Goal: Task Accomplishment & Management: Manage account settings

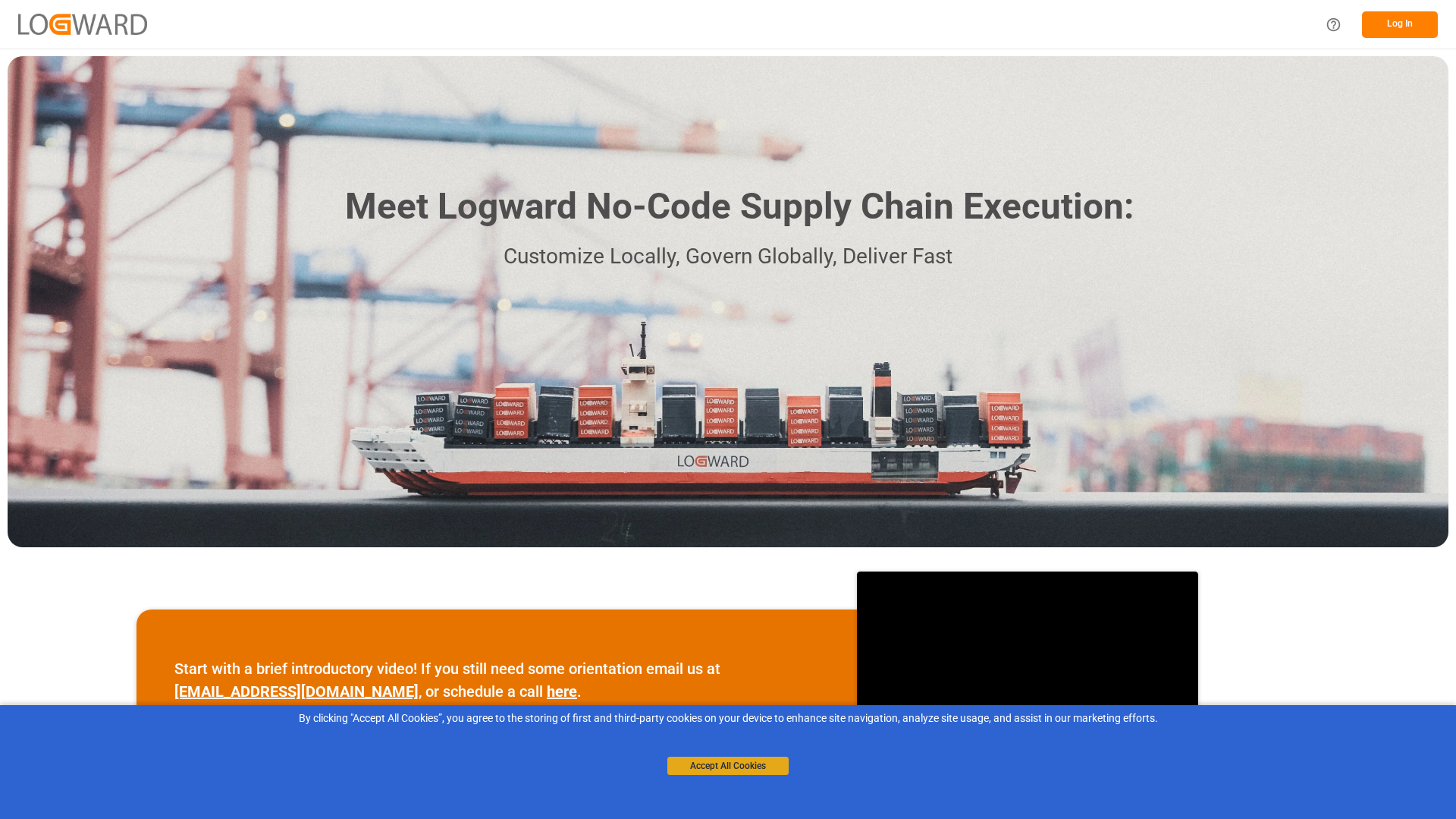
click at [716, 763] on button "Accept All Cookies" at bounding box center [727, 765] width 121 height 18
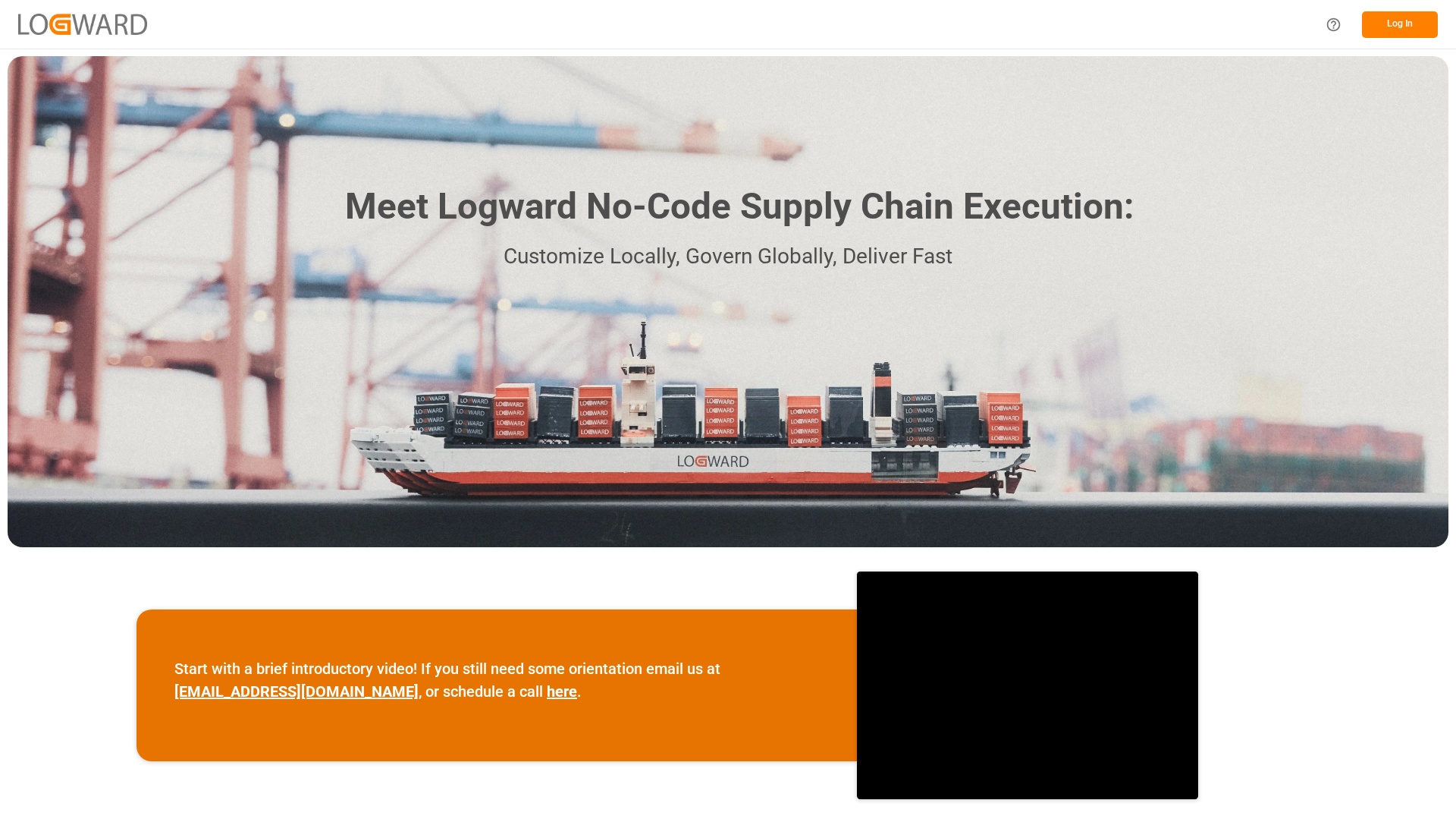
click at [1398, 32] on button "Log In" at bounding box center [1399, 25] width 76 height 27
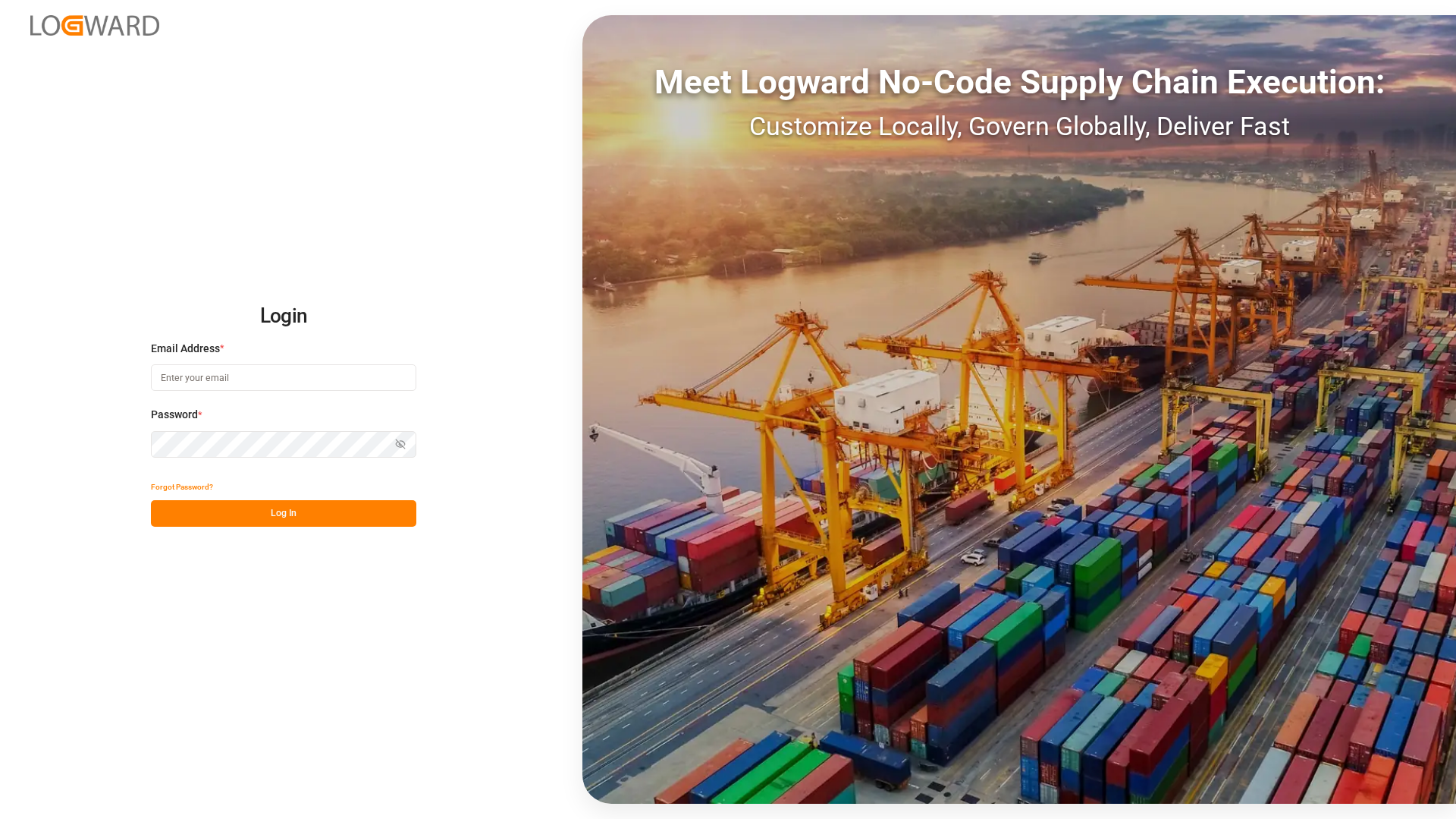
type input "[EMAIL_ADDRESS][DOMAIN_NAME]"
click at [275, 520] on button "Log In" at bounding box center [283, 512] width 265 height 27
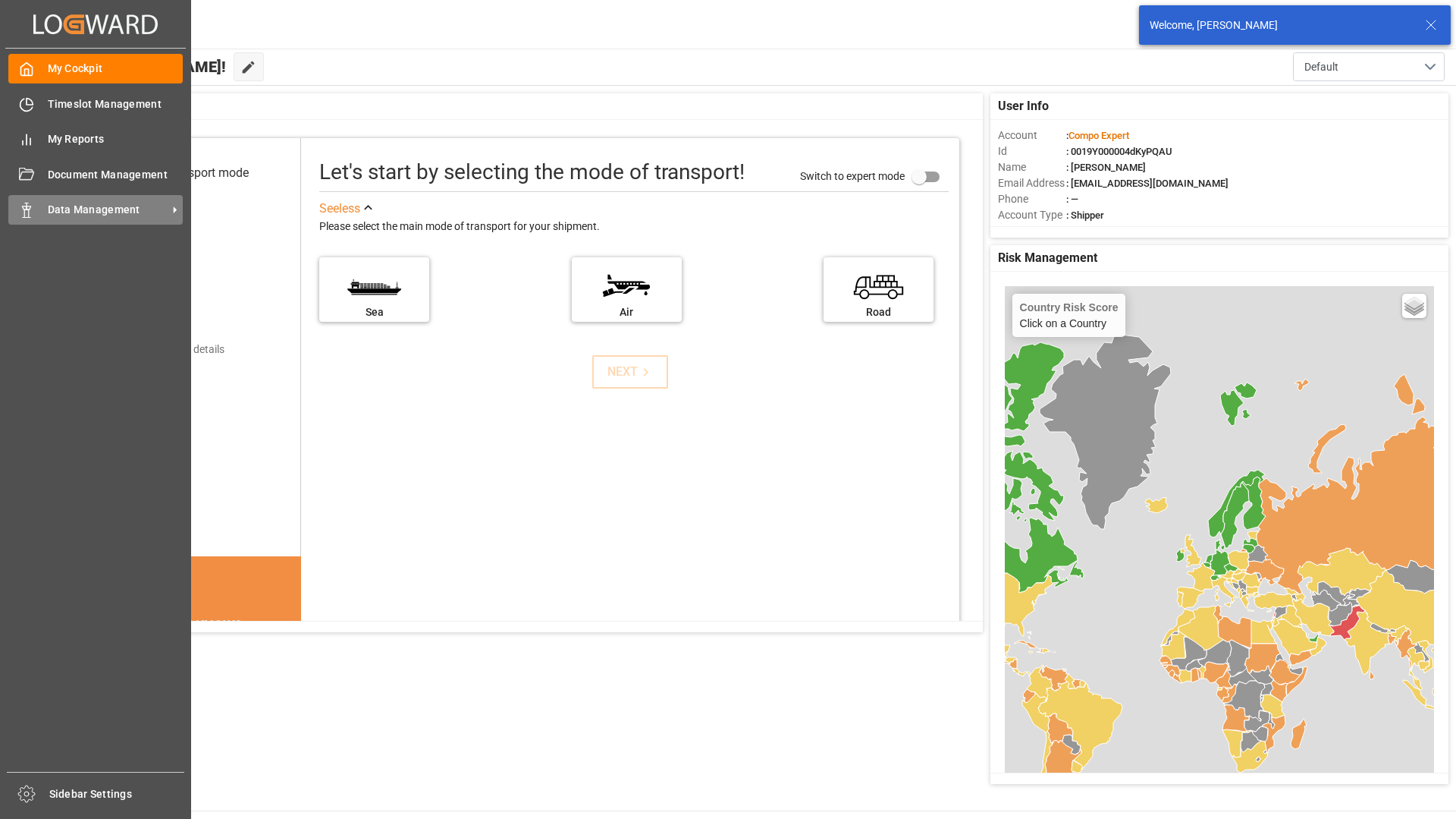
click at [29, 209] on polygon at bounding box center [29, 207] width 5 height 3
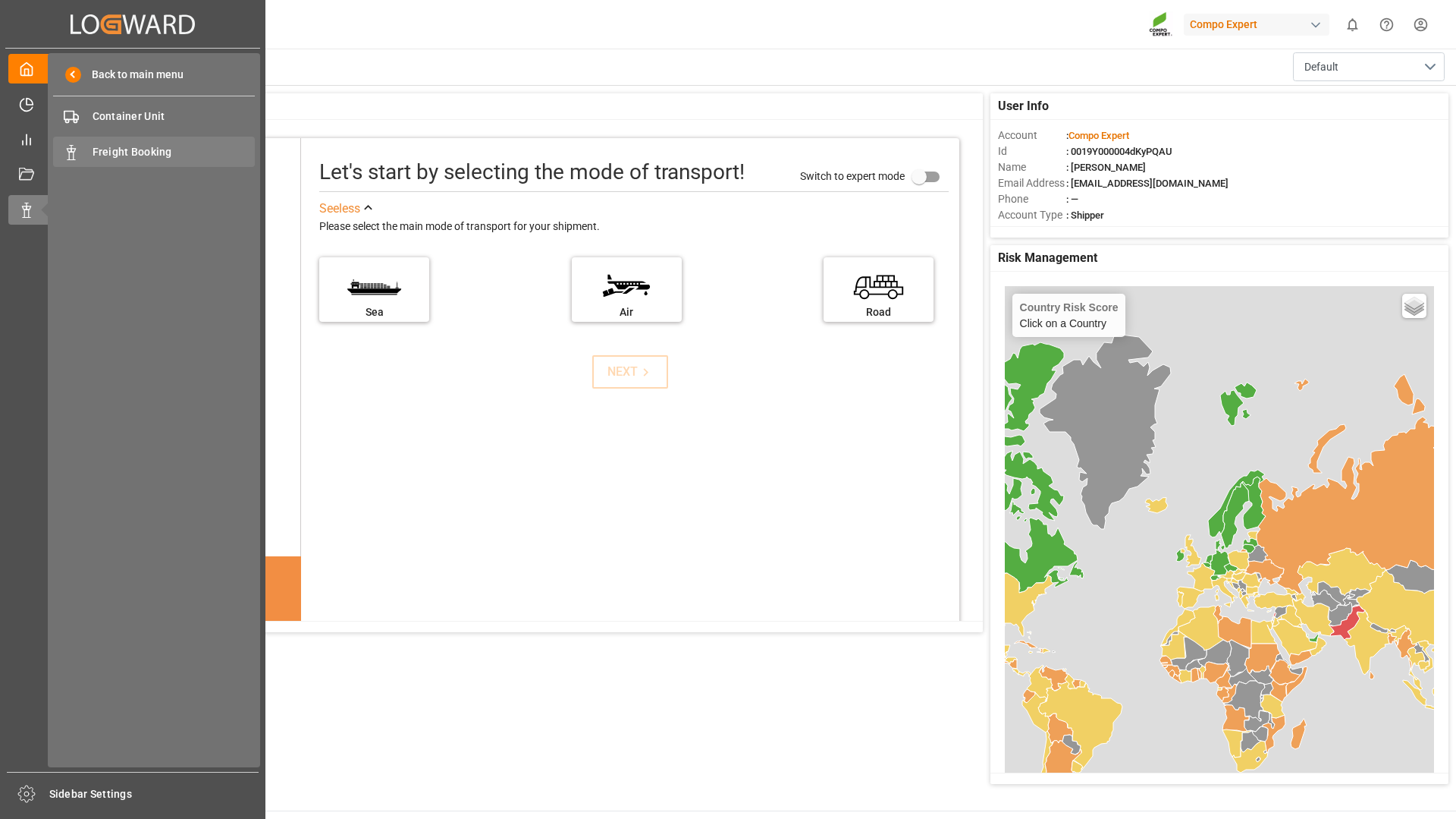
click at [143, 147] on span "Freight Booking" at bounding box center [173, 152] width 163 height 16
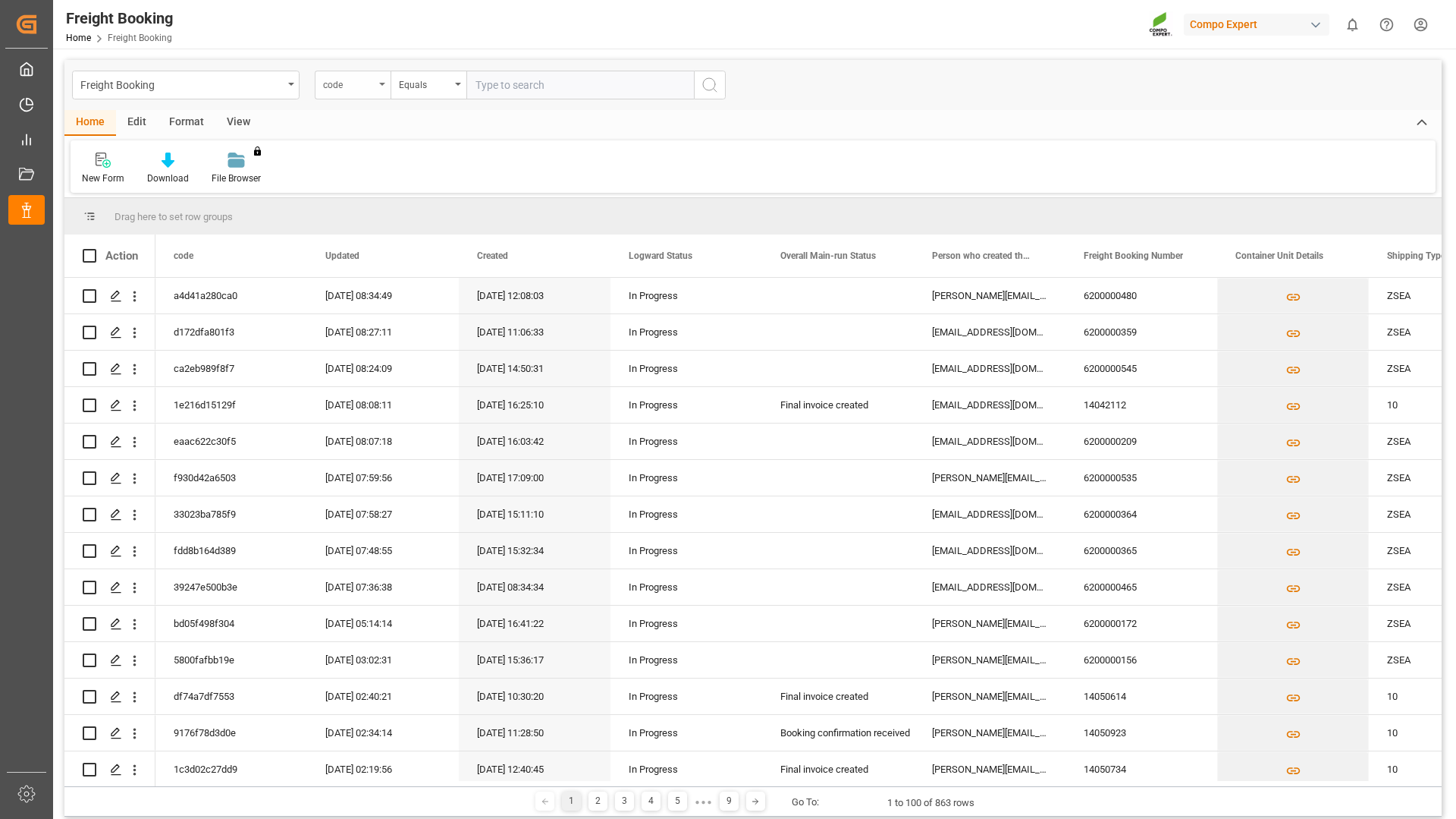
click at [374, 81] on div "code" at bounding box center [352, 85] width 76 height 29
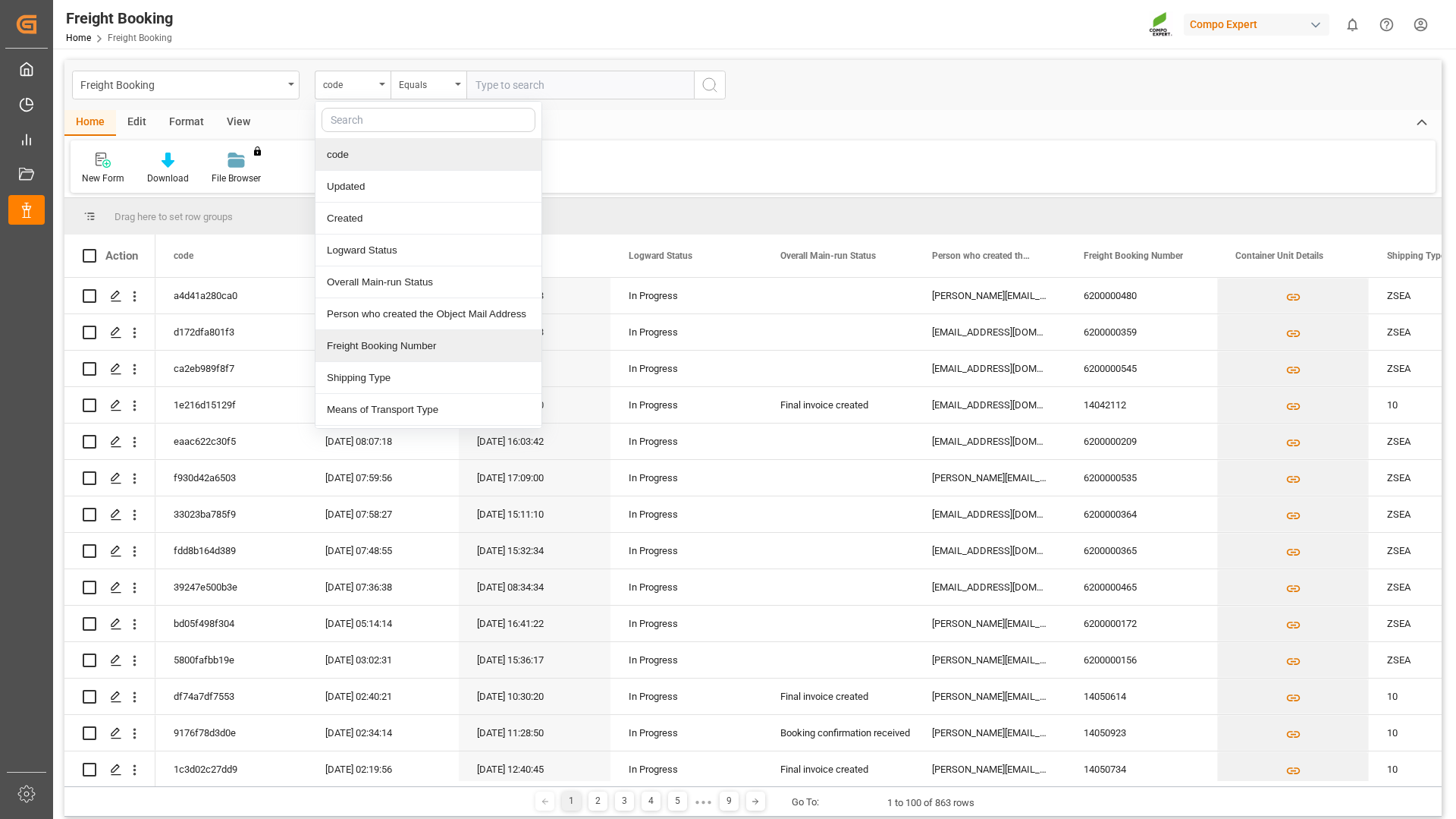
drag, startPoint x: 373, startPoint y: 348, endPoint x: 387, endPoint y: 339, distance: 16.6
click at [374, 348] on div "Freight Booking Number" at bounding box center [428, 346] width 226 height 32
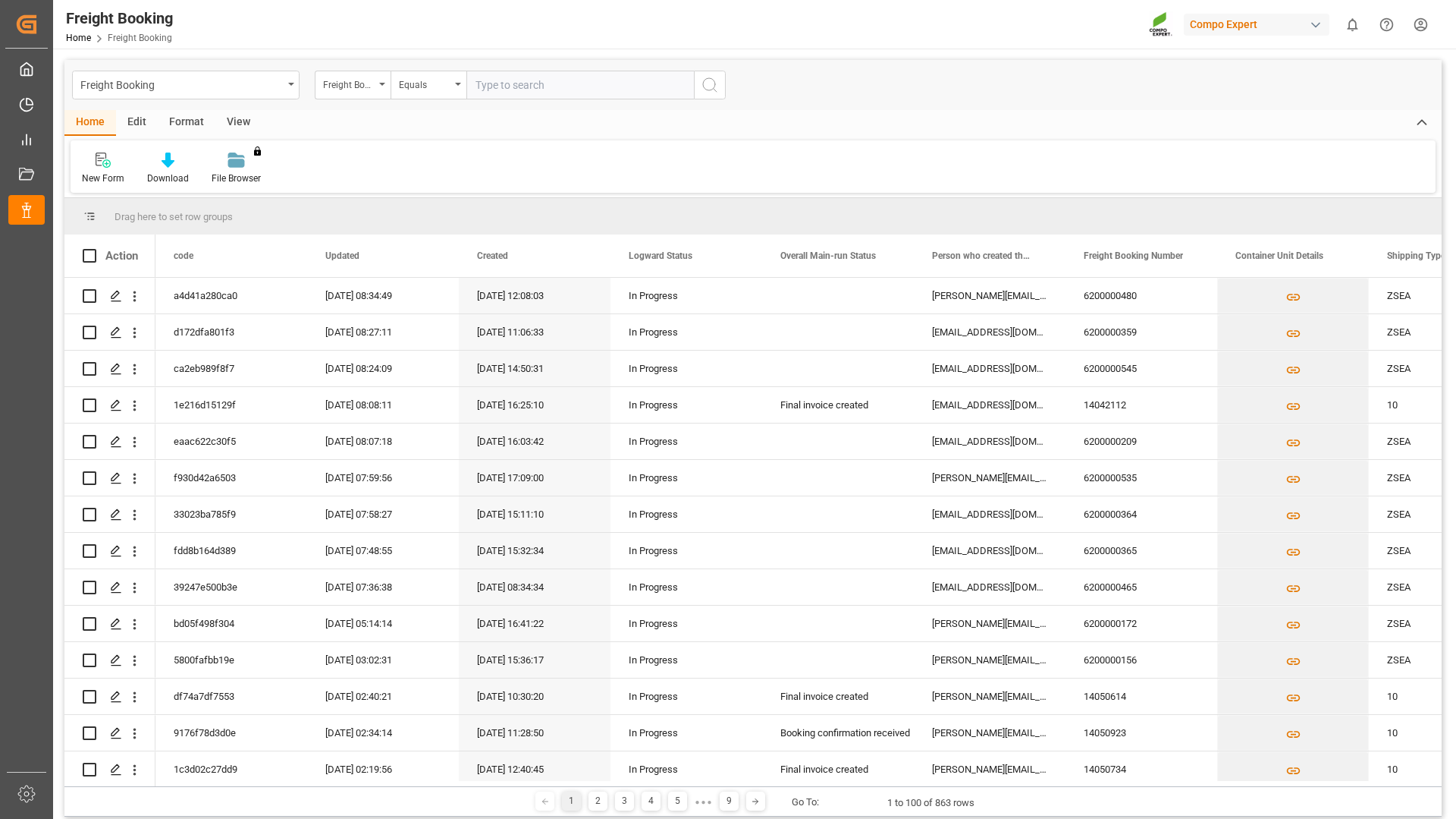
click at [516, 81] on input "text" at bounding box center [579, 85] width 228 height 29
type input "6200000533"
click at [707, 88] on icon "search button" at bounding box center [709, 85] width 18 height 18
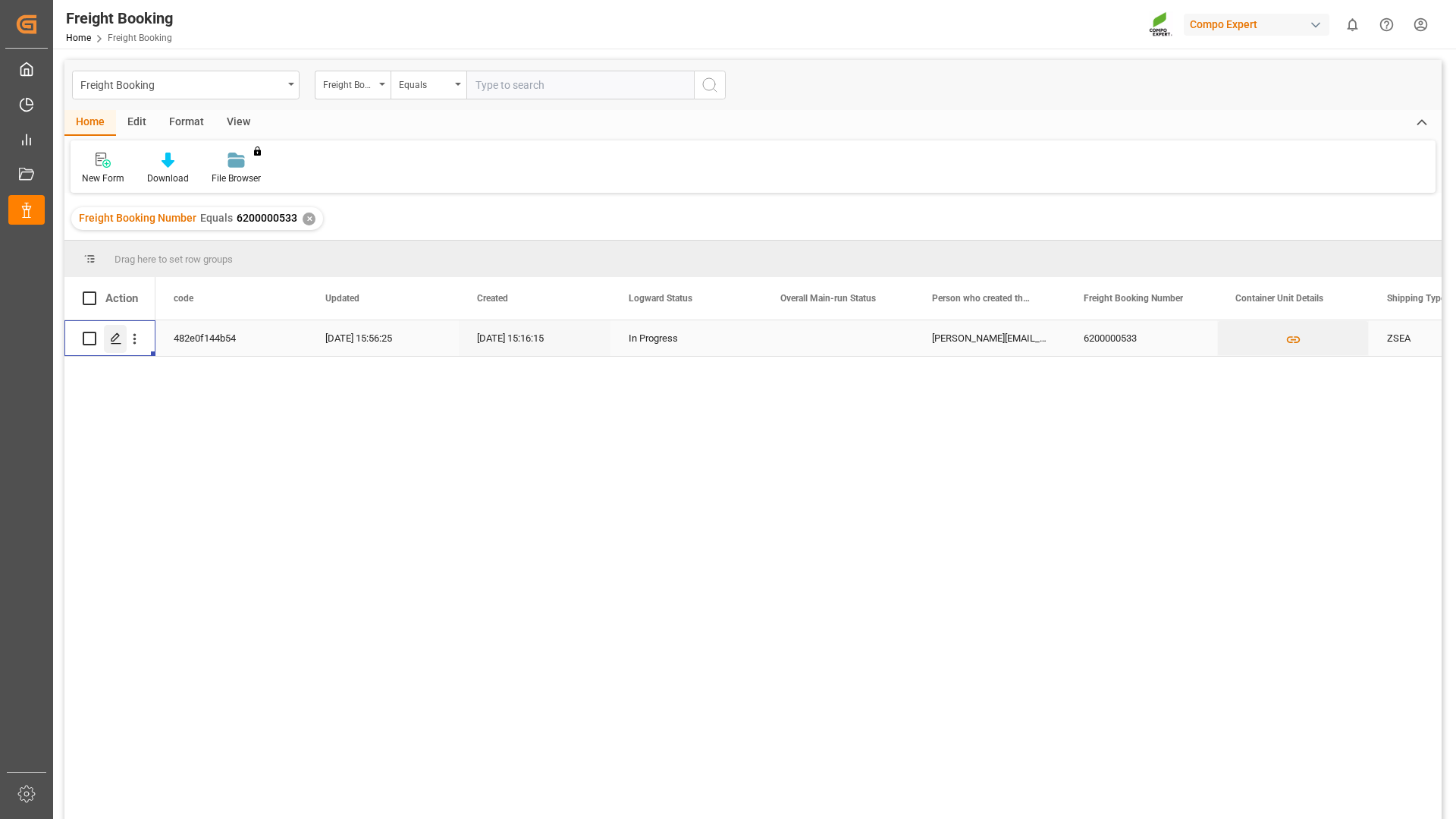
click at [115, 337] on icon "Press SPACE to select this row." at bounding box center [116, 338] width 12 height 12
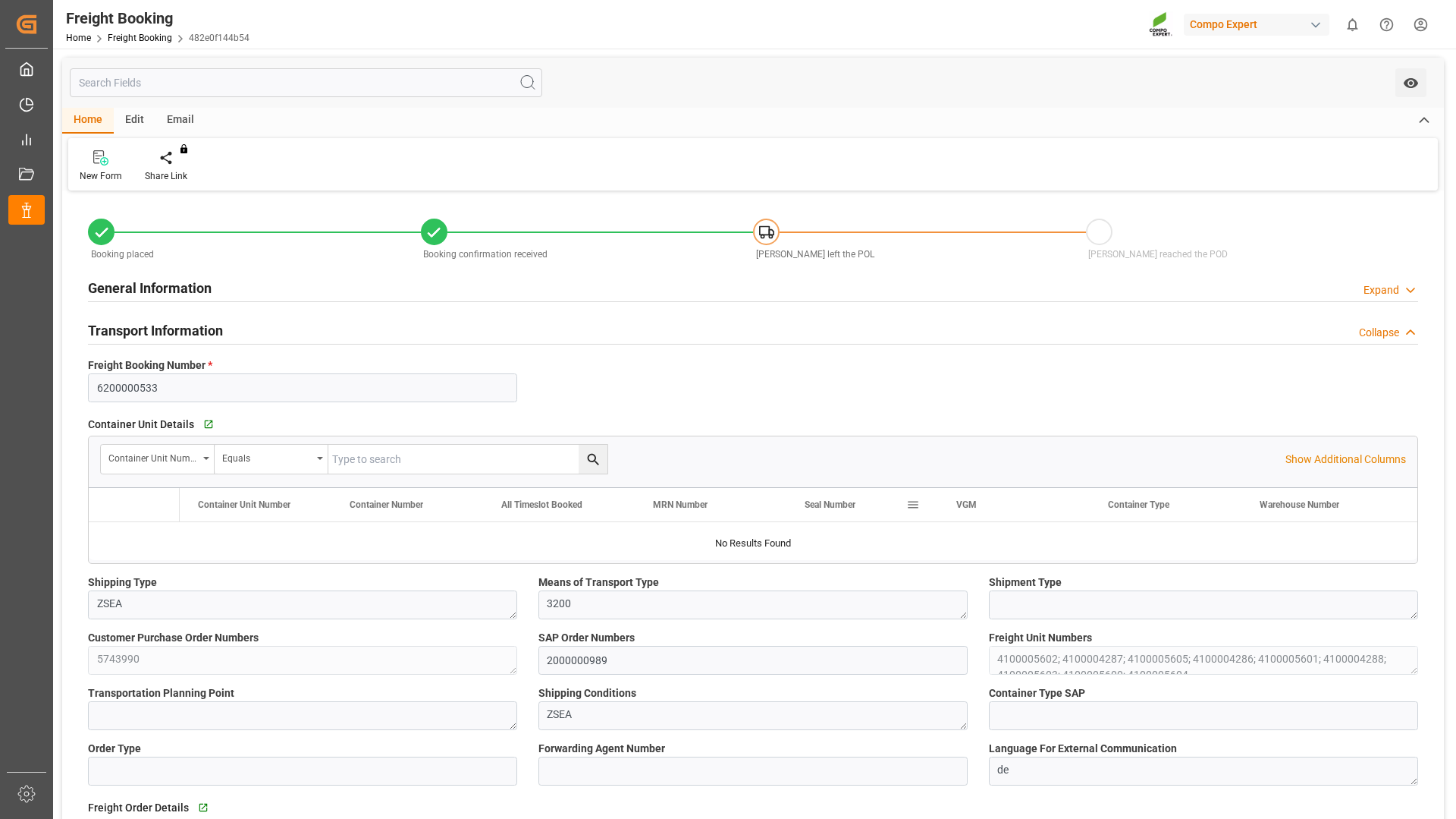
type input "Hapag [PERSON_NAME]"
type input "Hapag Lloyd Aktiengesellschaft"
type input "9723277"
type input "BEANR"
type input "CLSAI"
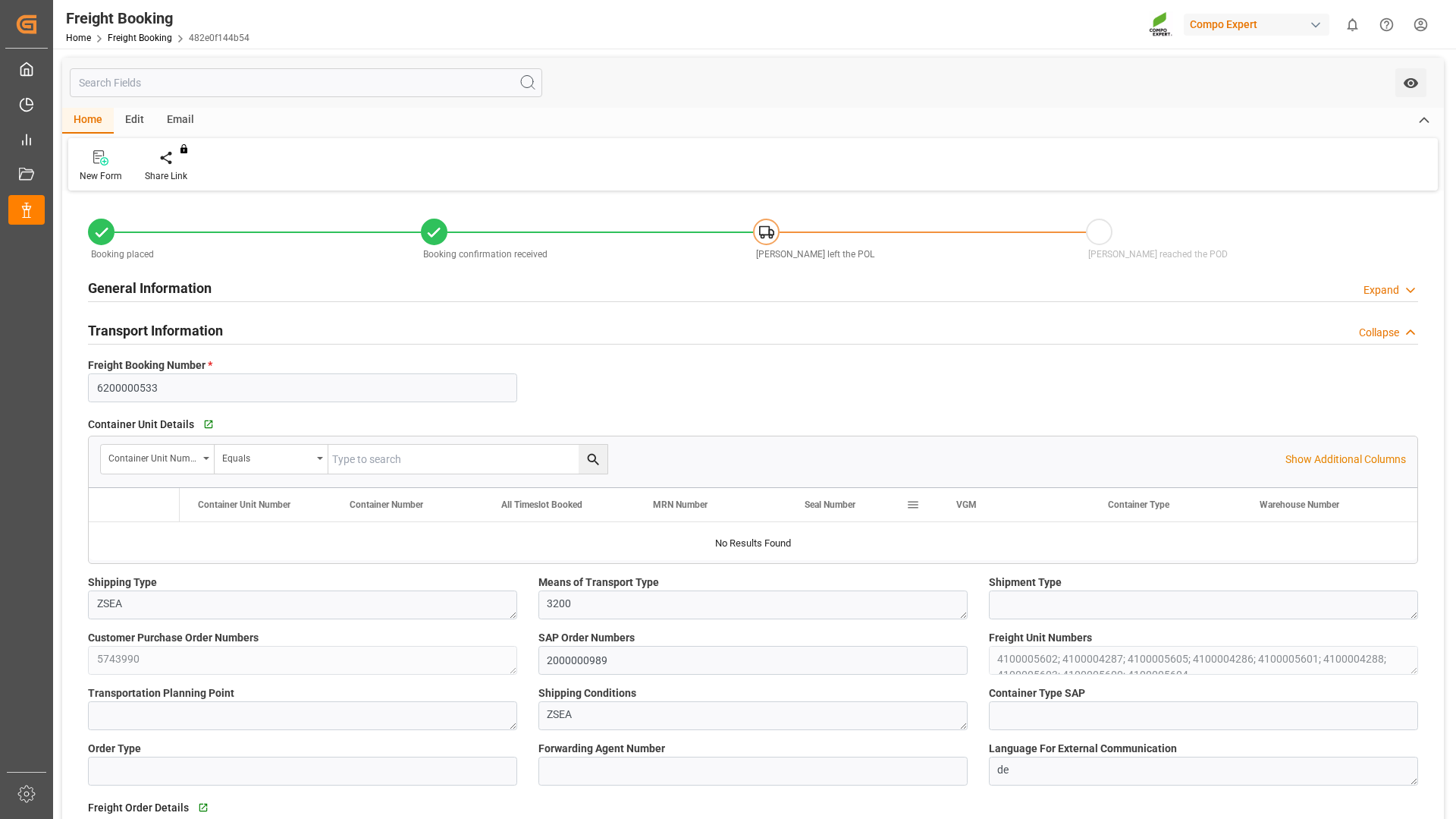
type input "0"
type input "172116"
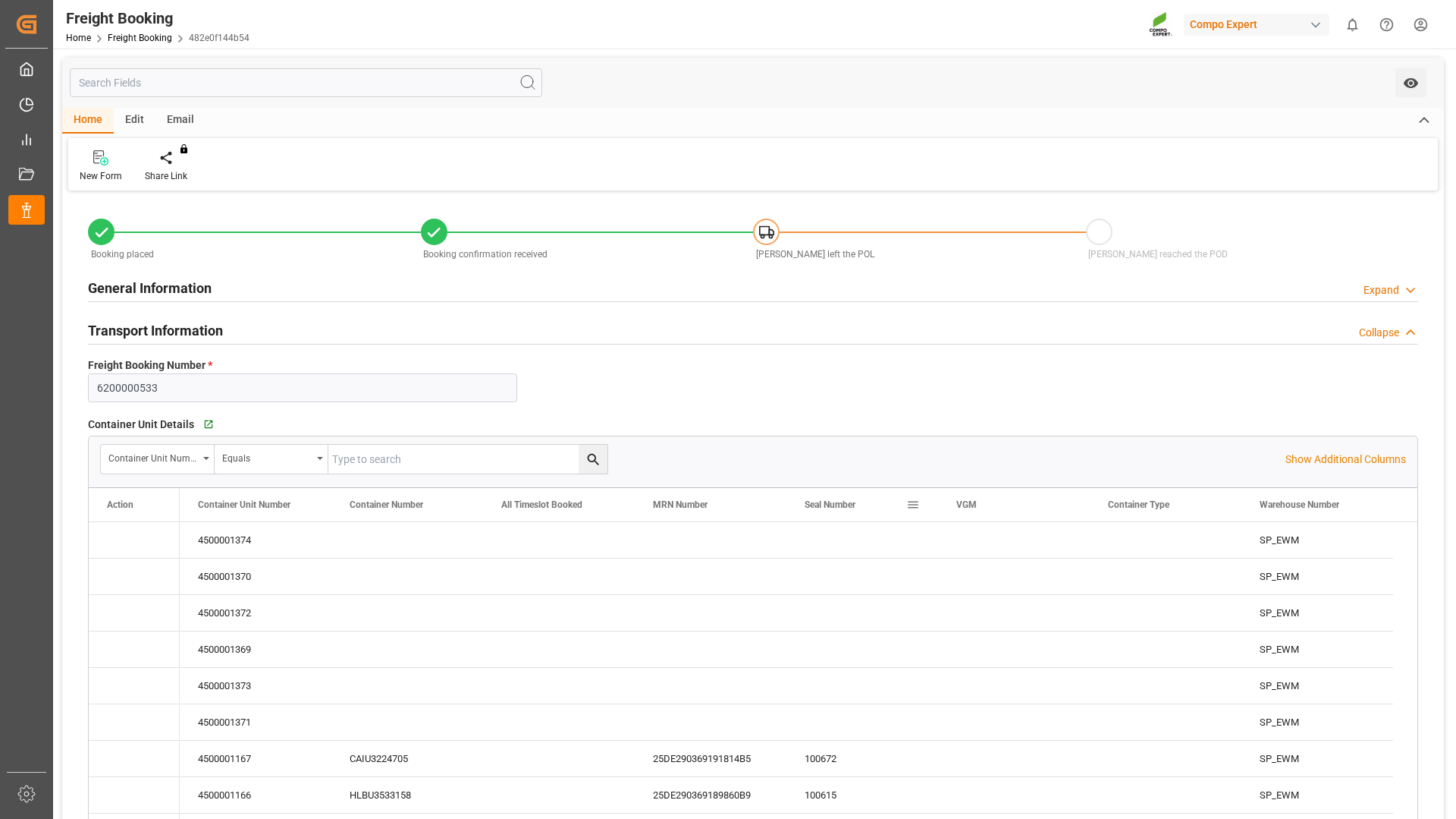
type input "[DATE] 01:00"
type input "[DATE] 00:00"
type input "[DATE] 15:16"
type input "[DATE] 11:37"
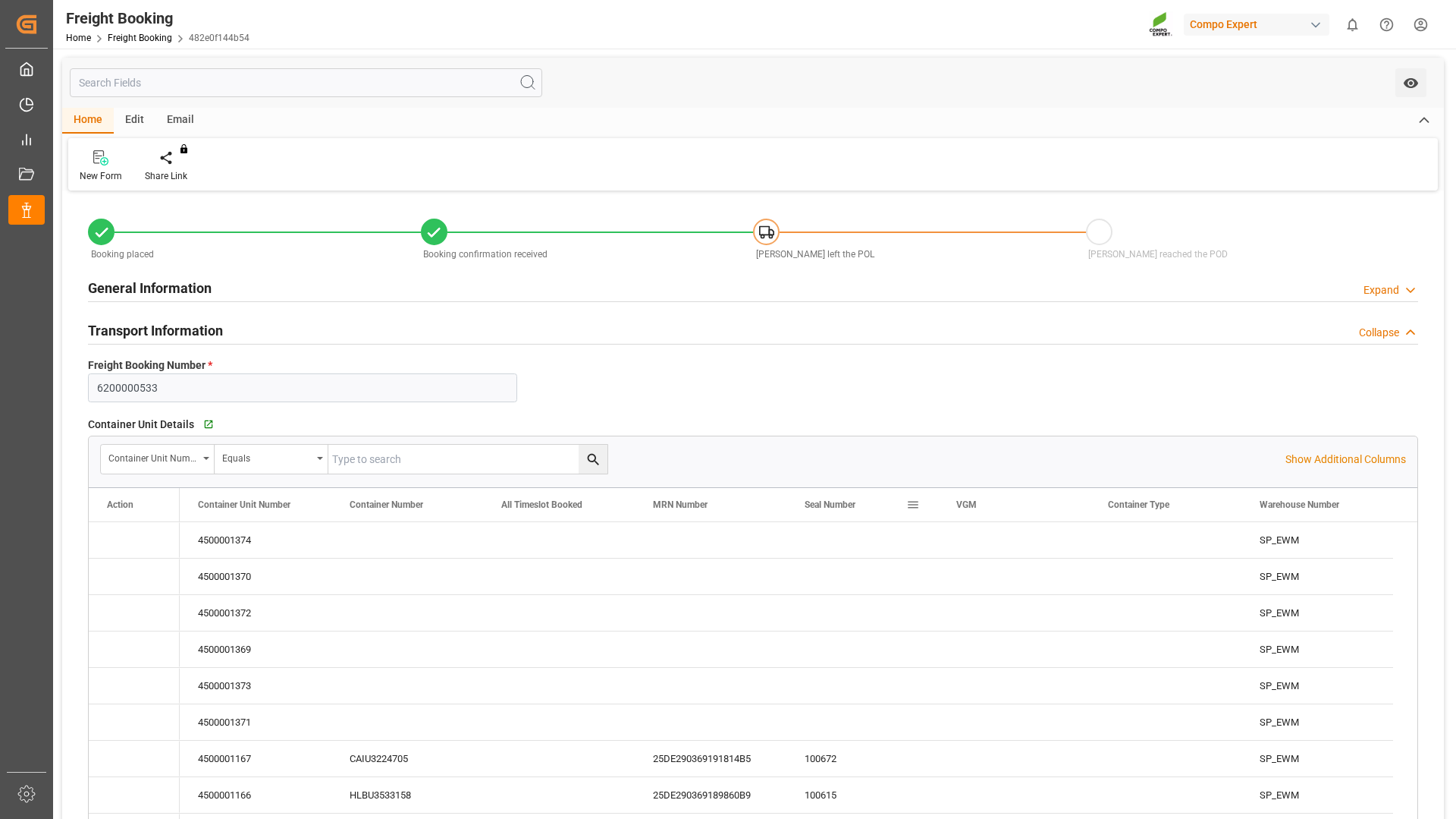
type input "[DATE] 11:37"
type input "[DATE] 11:41"
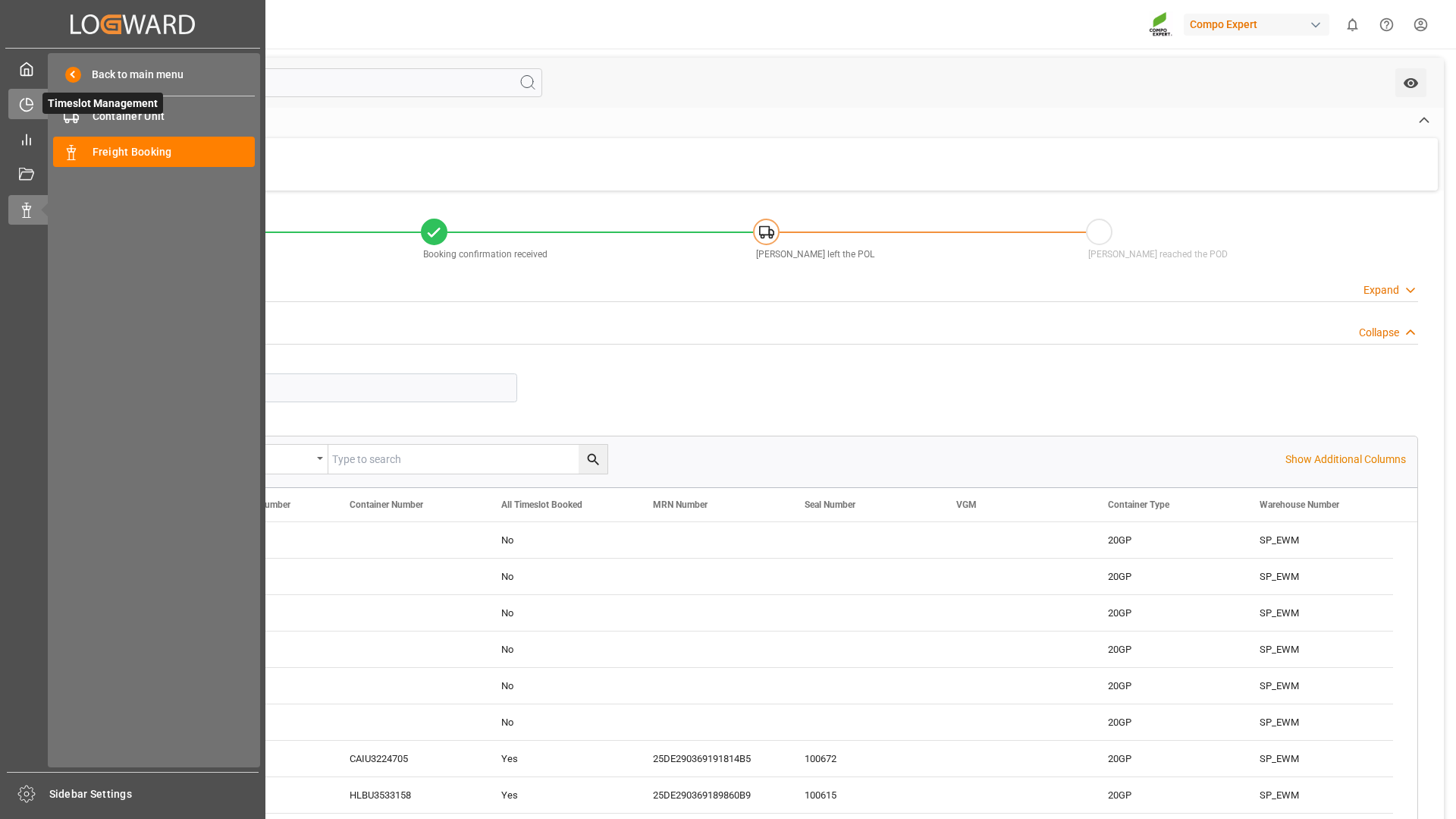
click at [27, 109] on icon at bounding box center [26, 104] width 15 height 15
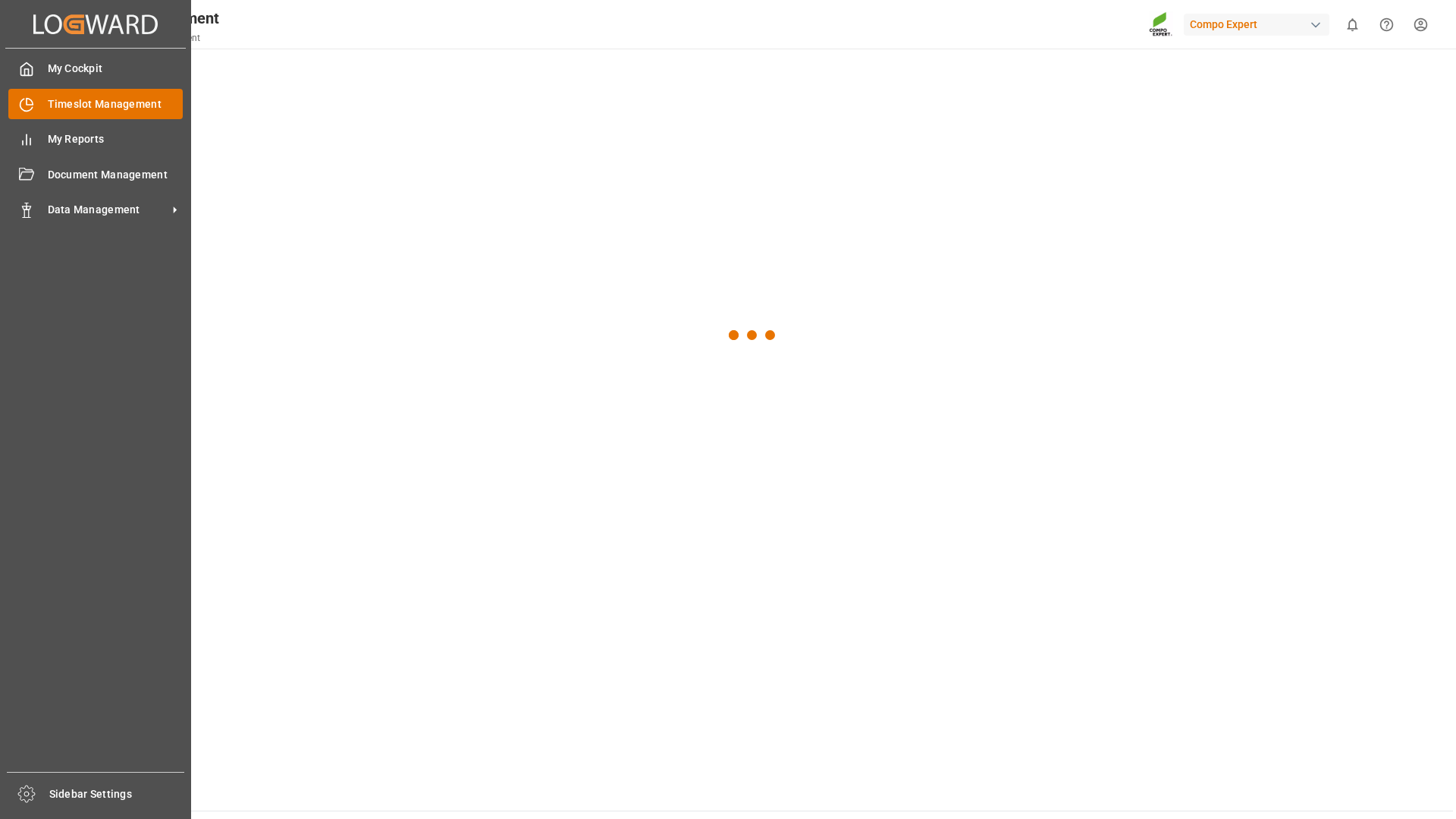
click at [85, 109] on span "Timeslot Management" at bounding box center [115, 104] width 136 height 16
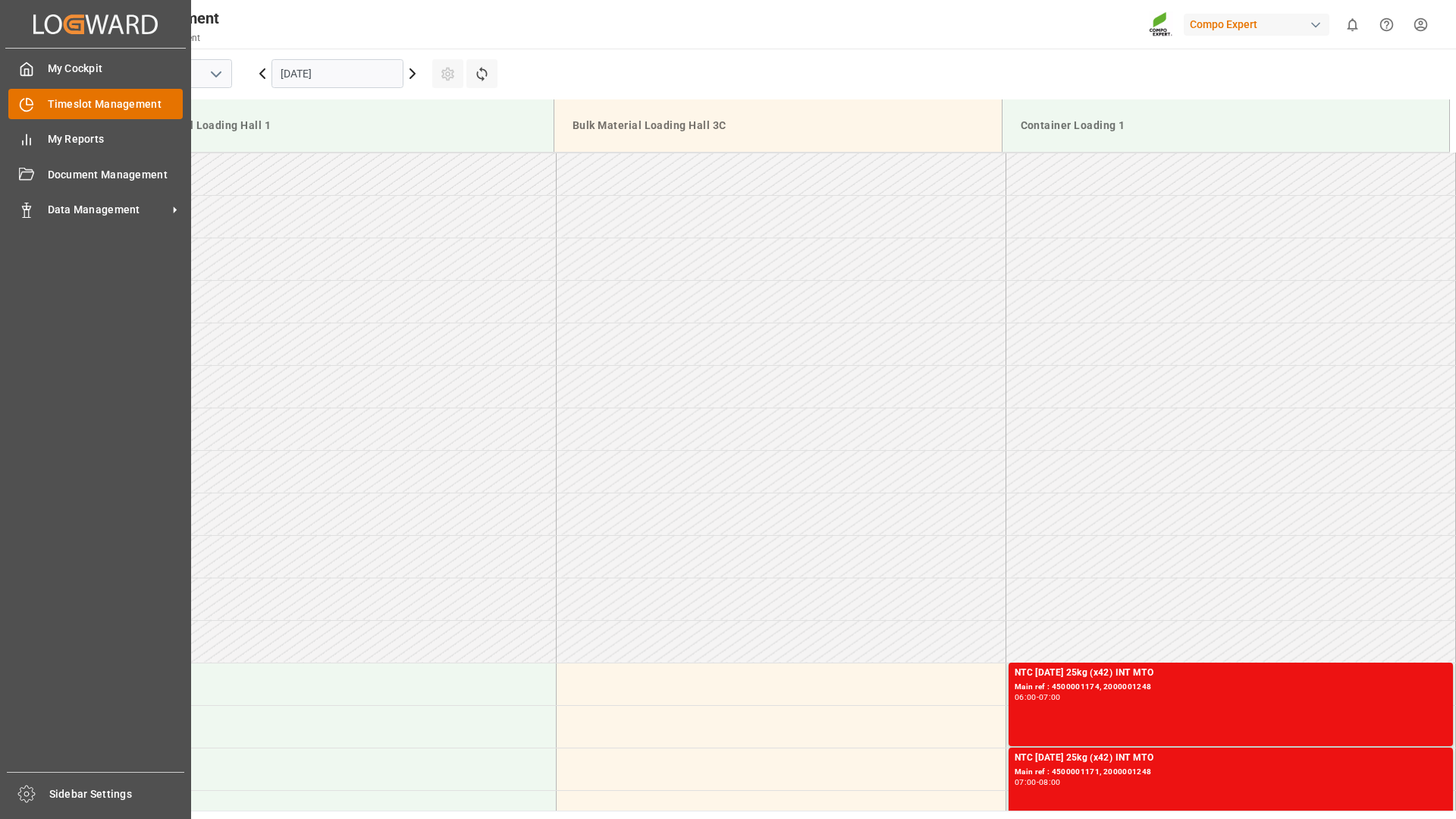
scroll to position [670, 0]
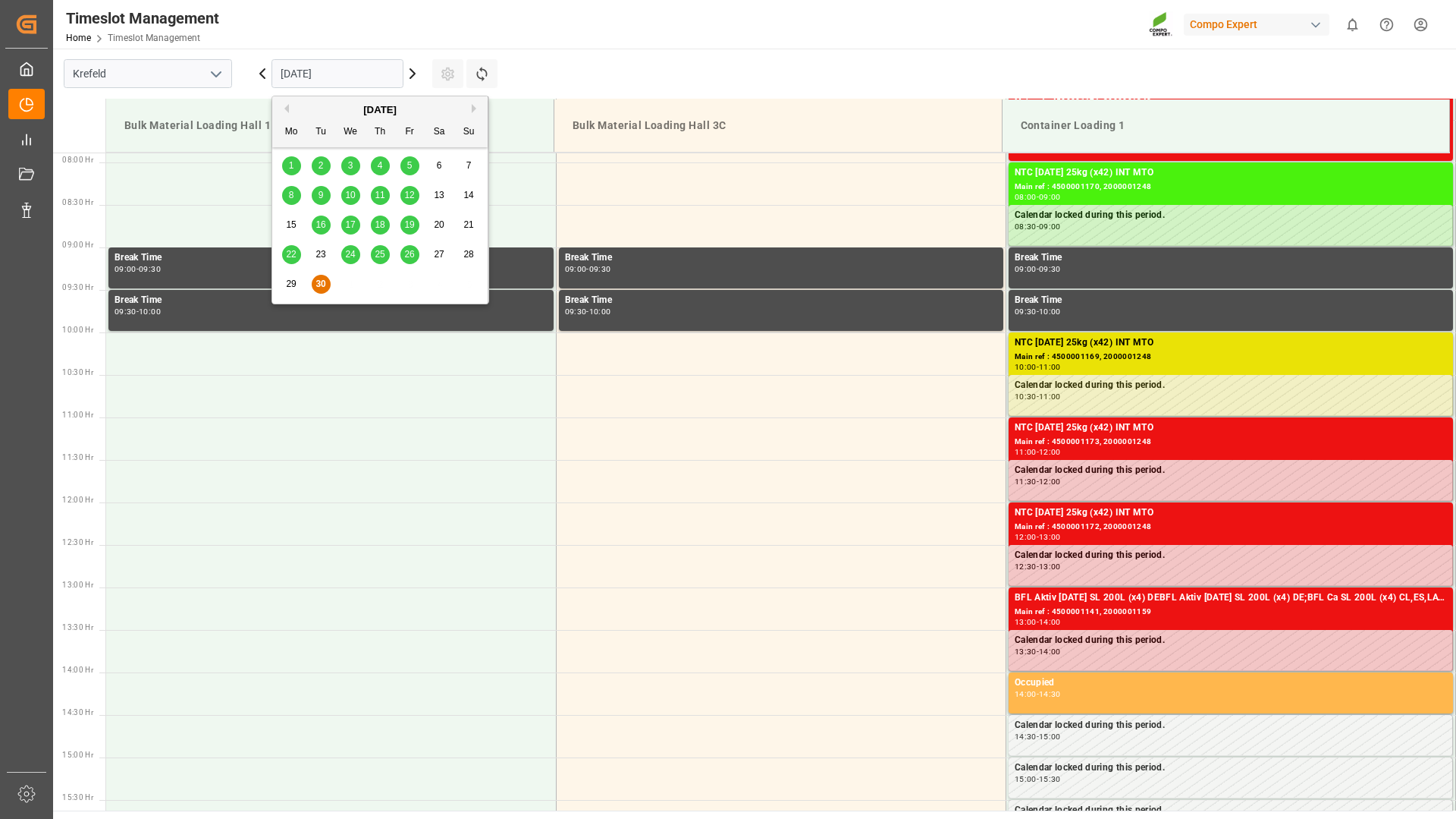
click at [385, 77] on input "[DATE]" at bounding box center [338, 73] width 132 height 29
click at [474, 109] on button "Next Month" at bounding box center [476, 107] width 9 height 9
click at [350, 193] on span "8" at bounding box center [350, 194] width 5 height 11
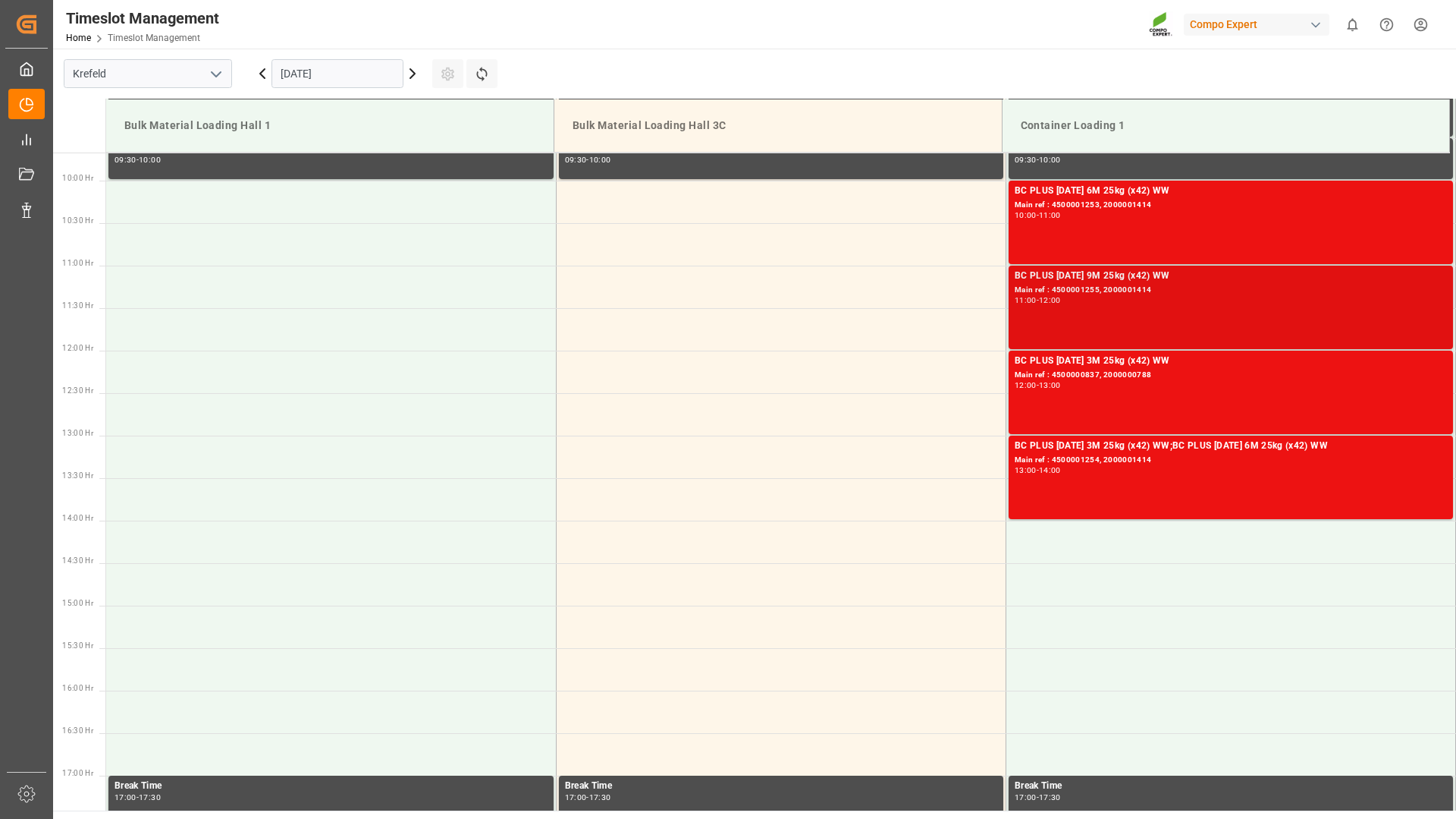
scroll to position [1050, 0]
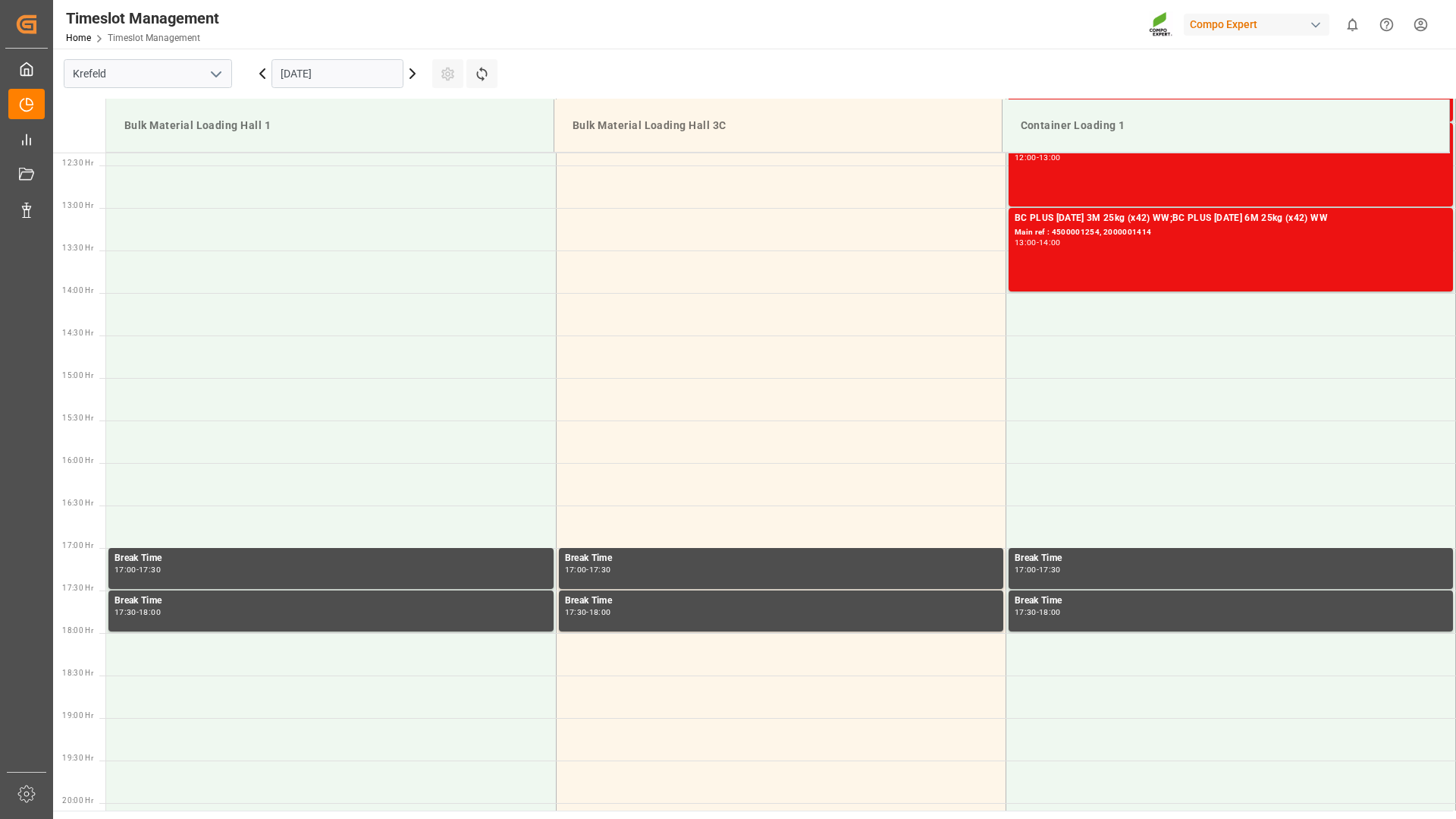
click at [413, 74] on icon at bounding box center [412, 73] width 18 height 18
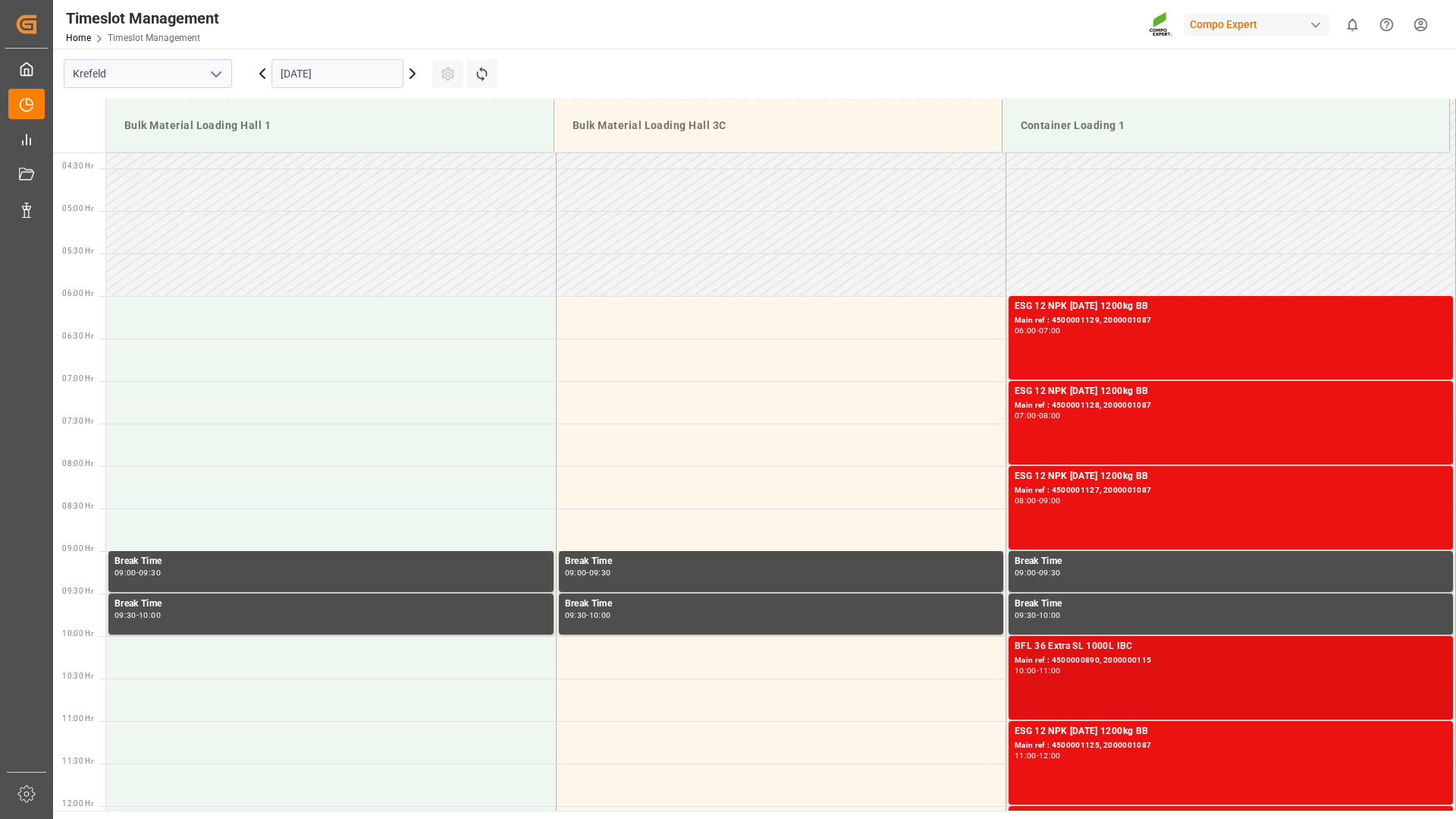
scroll to position [63, 0]
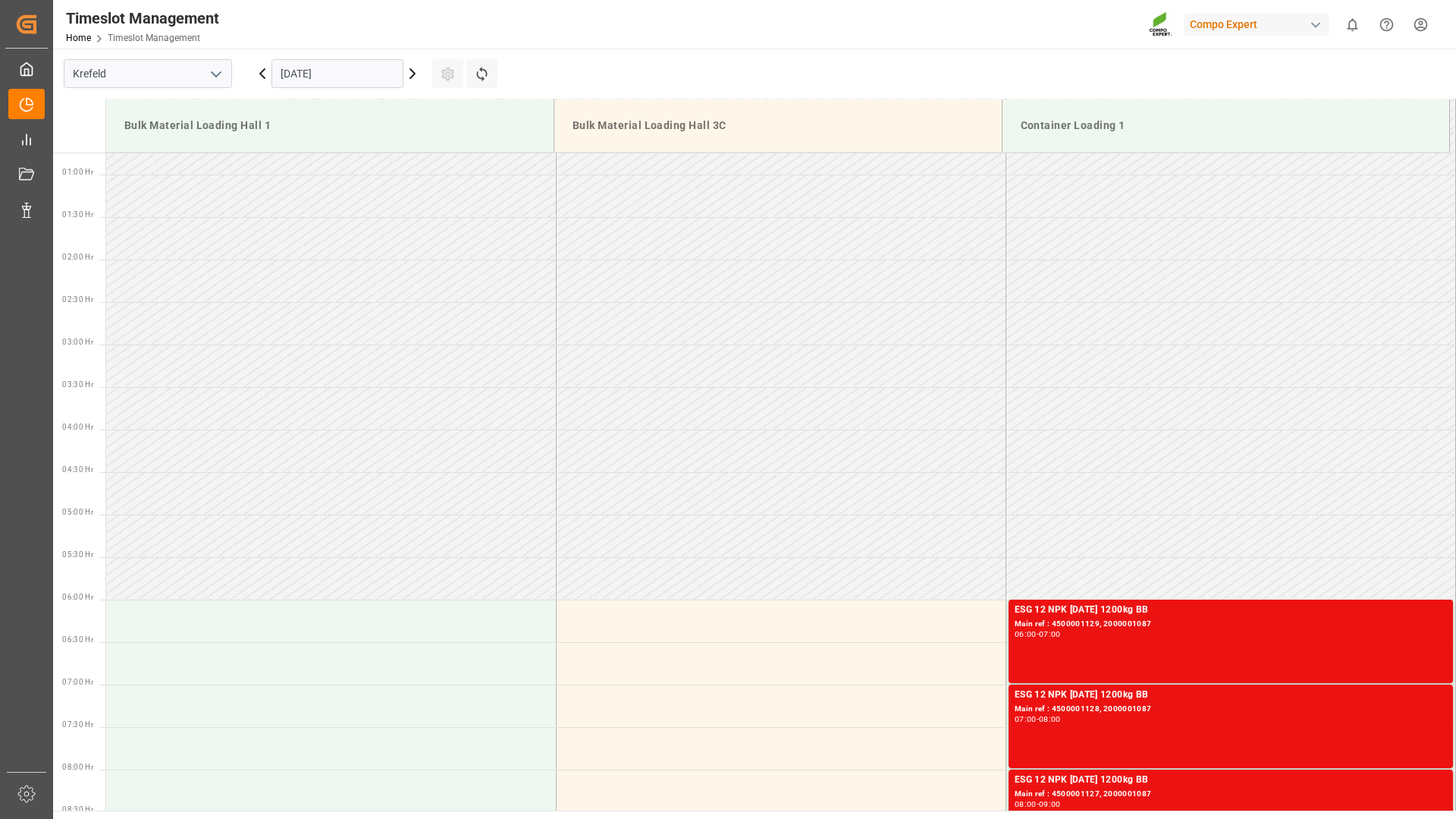
click at [415, 72] on icon at bounding box center [412, 73] width 18 height 18
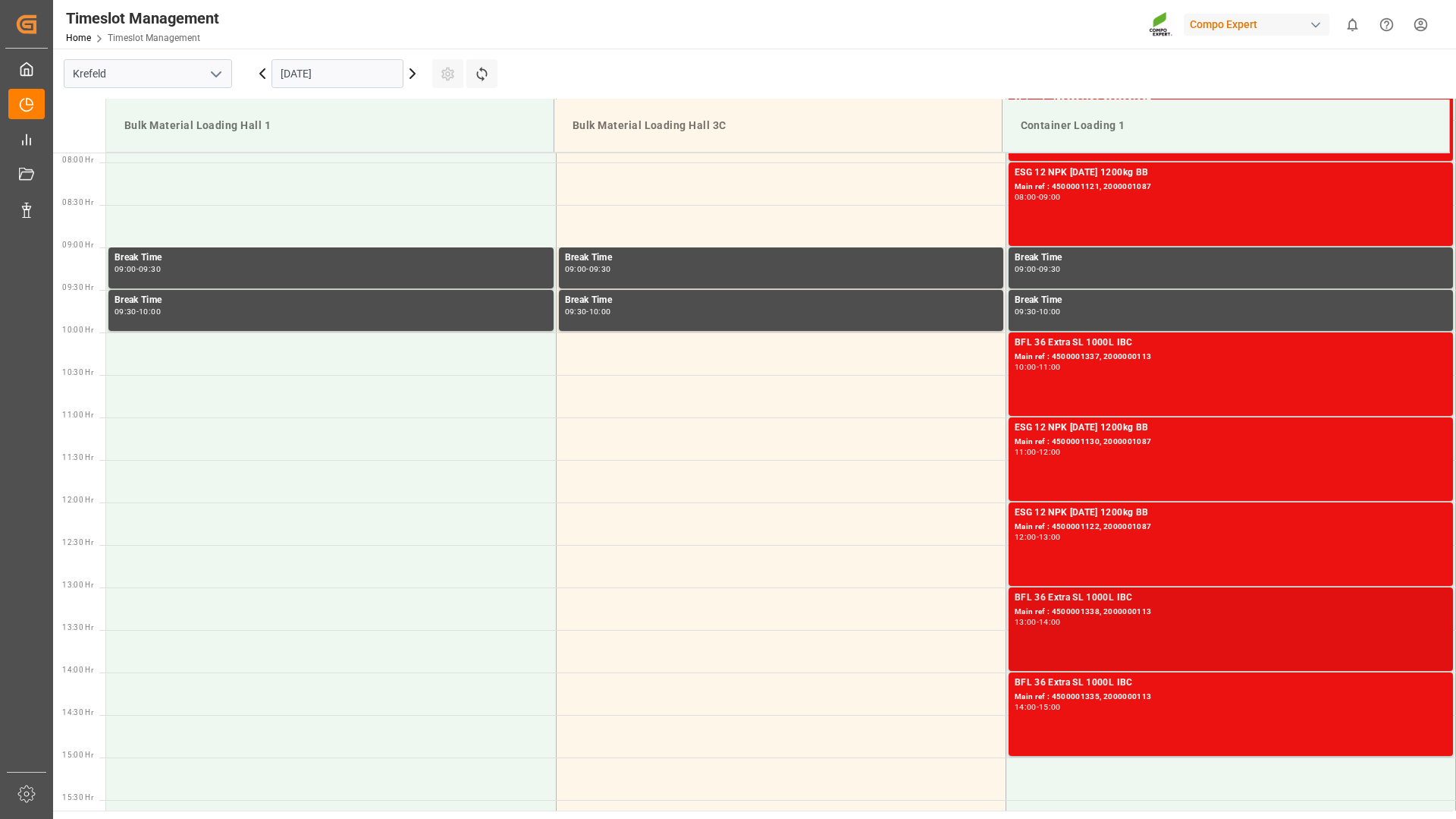
scroll to position [594, 0]
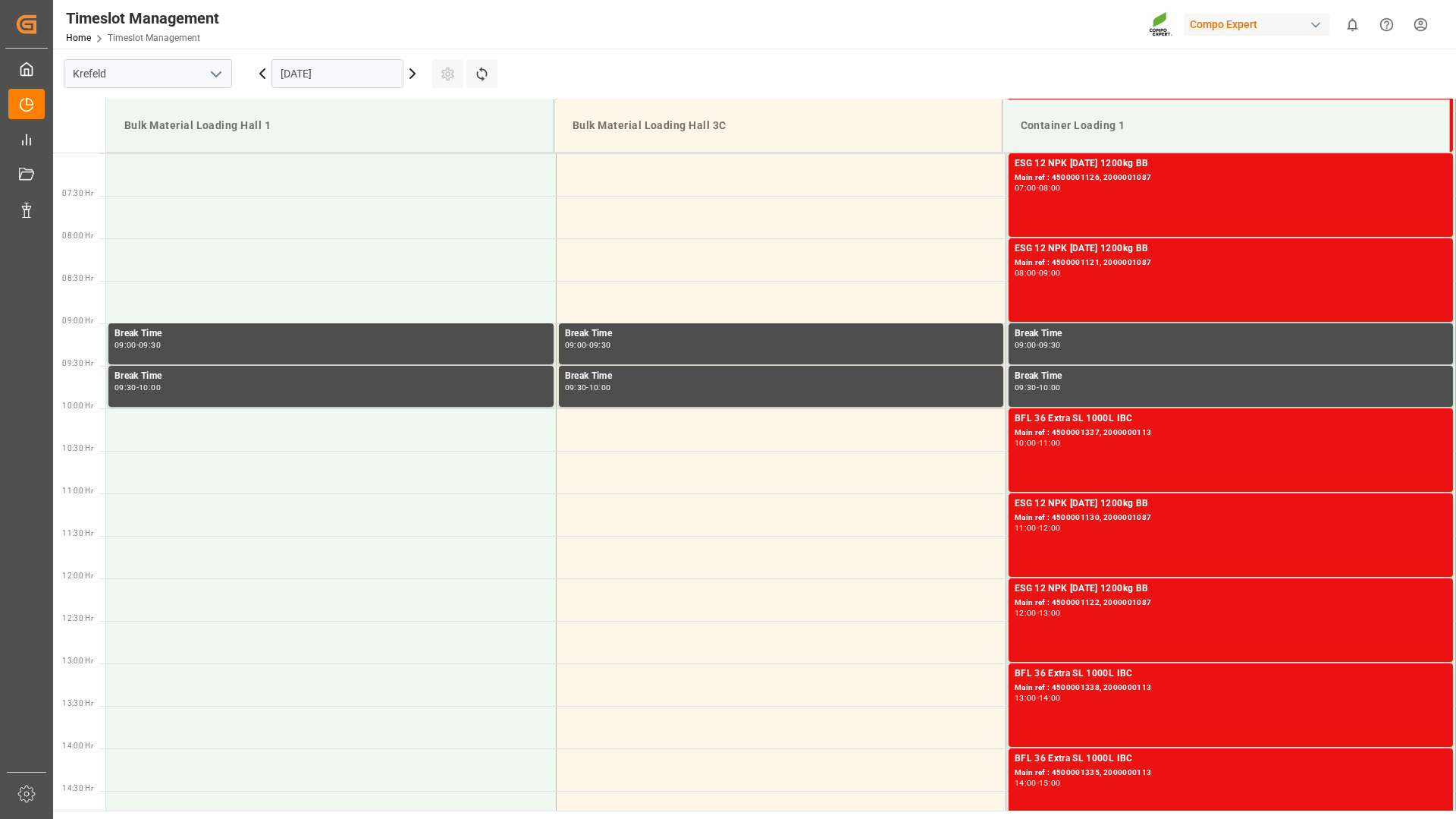
click at [260, 78] on icon at bounding box center [262, 73] width 18 height 18
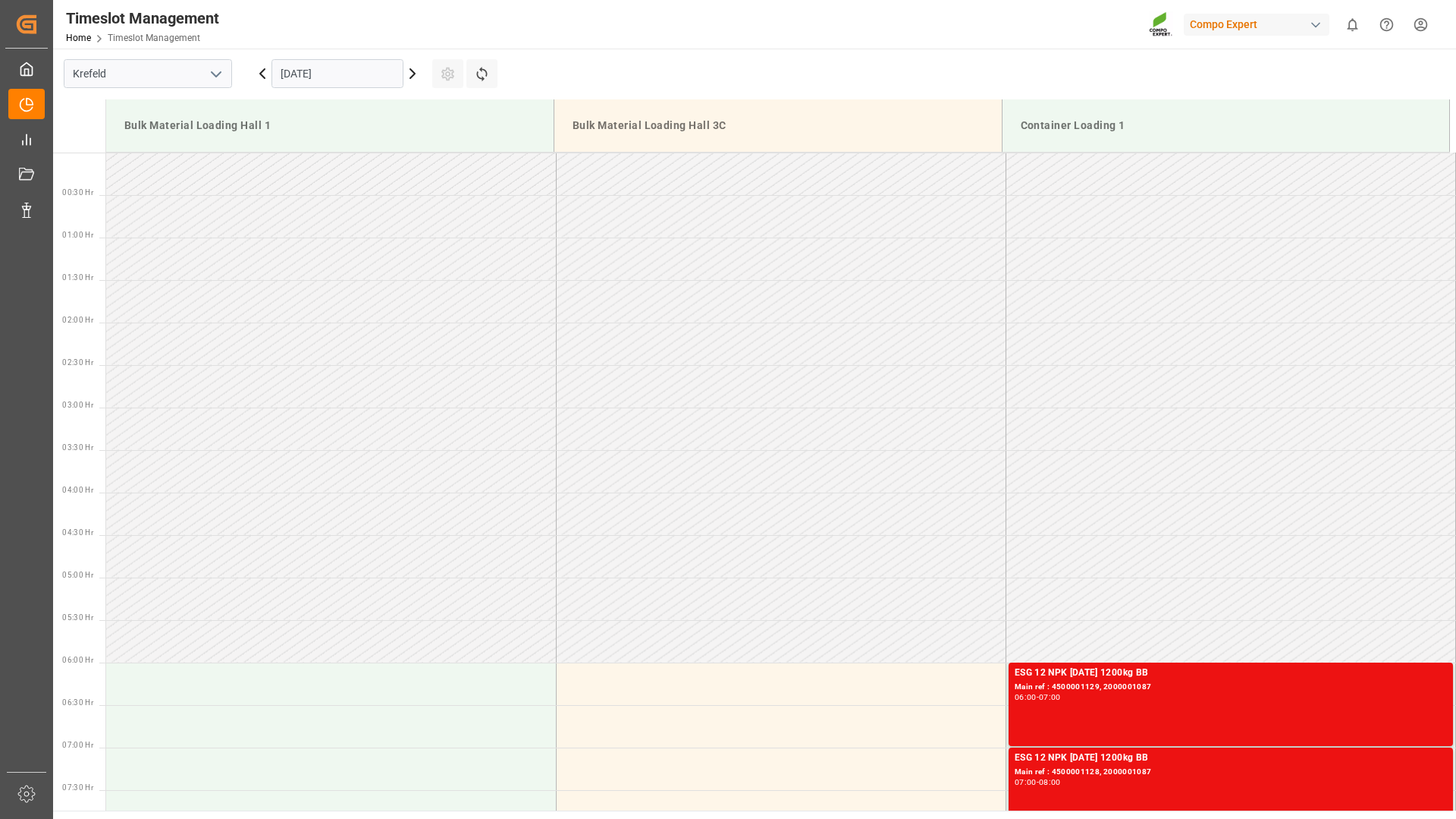
scroll to position [670, 0]
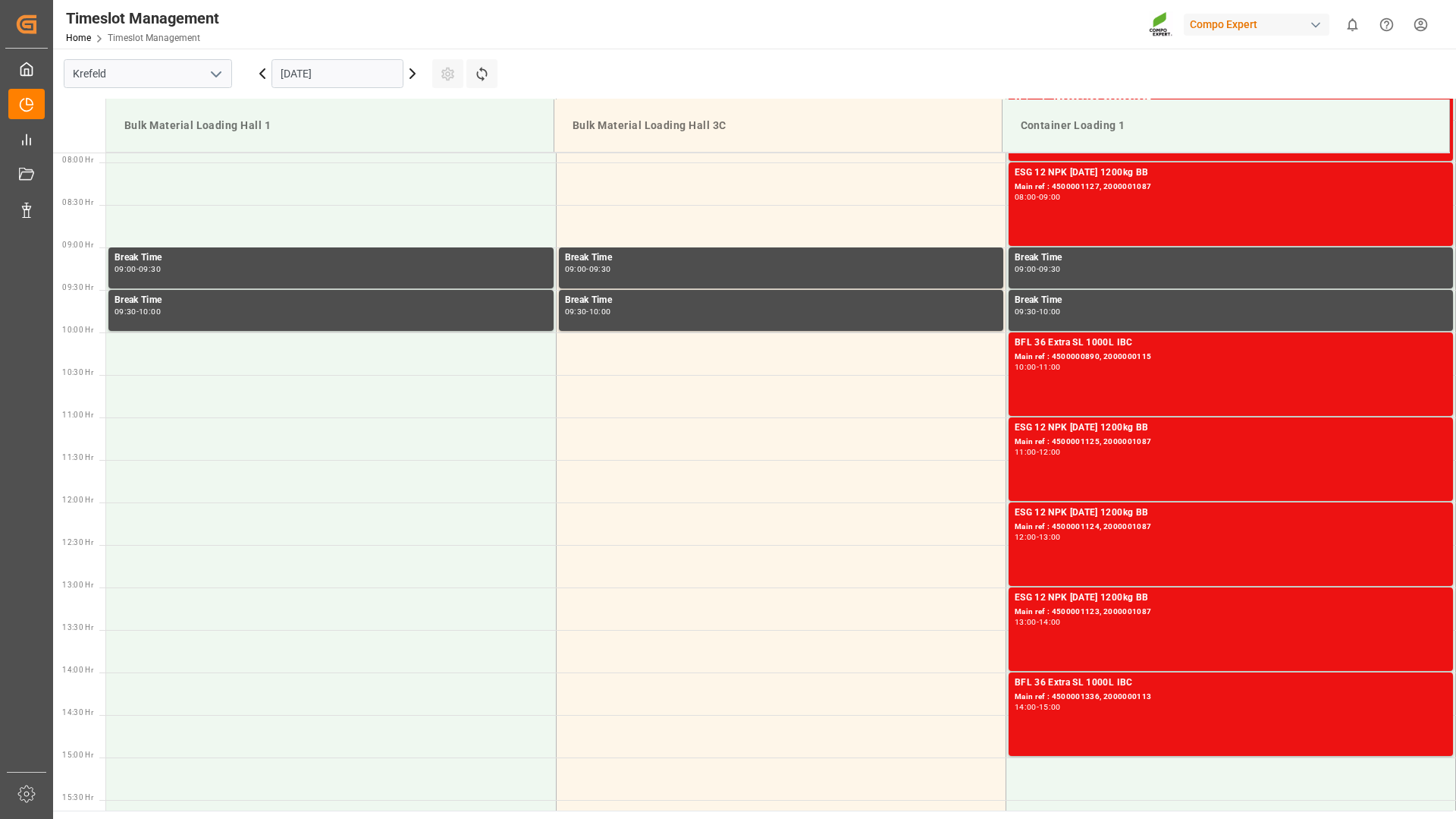
click at [264, 77] on icon at bounding box center [262, 73] width 5 height 9
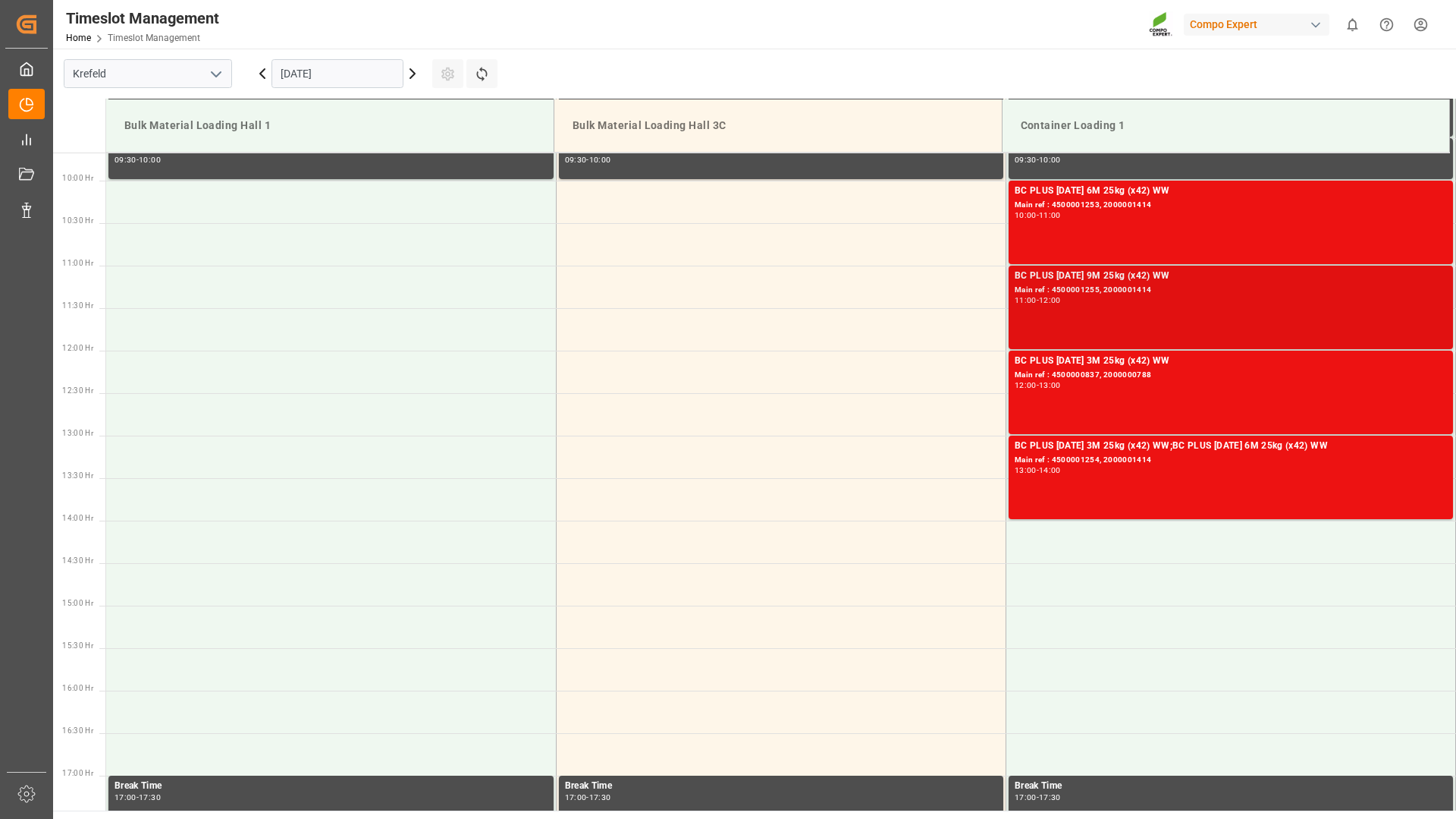
scroll to position [898, 0]
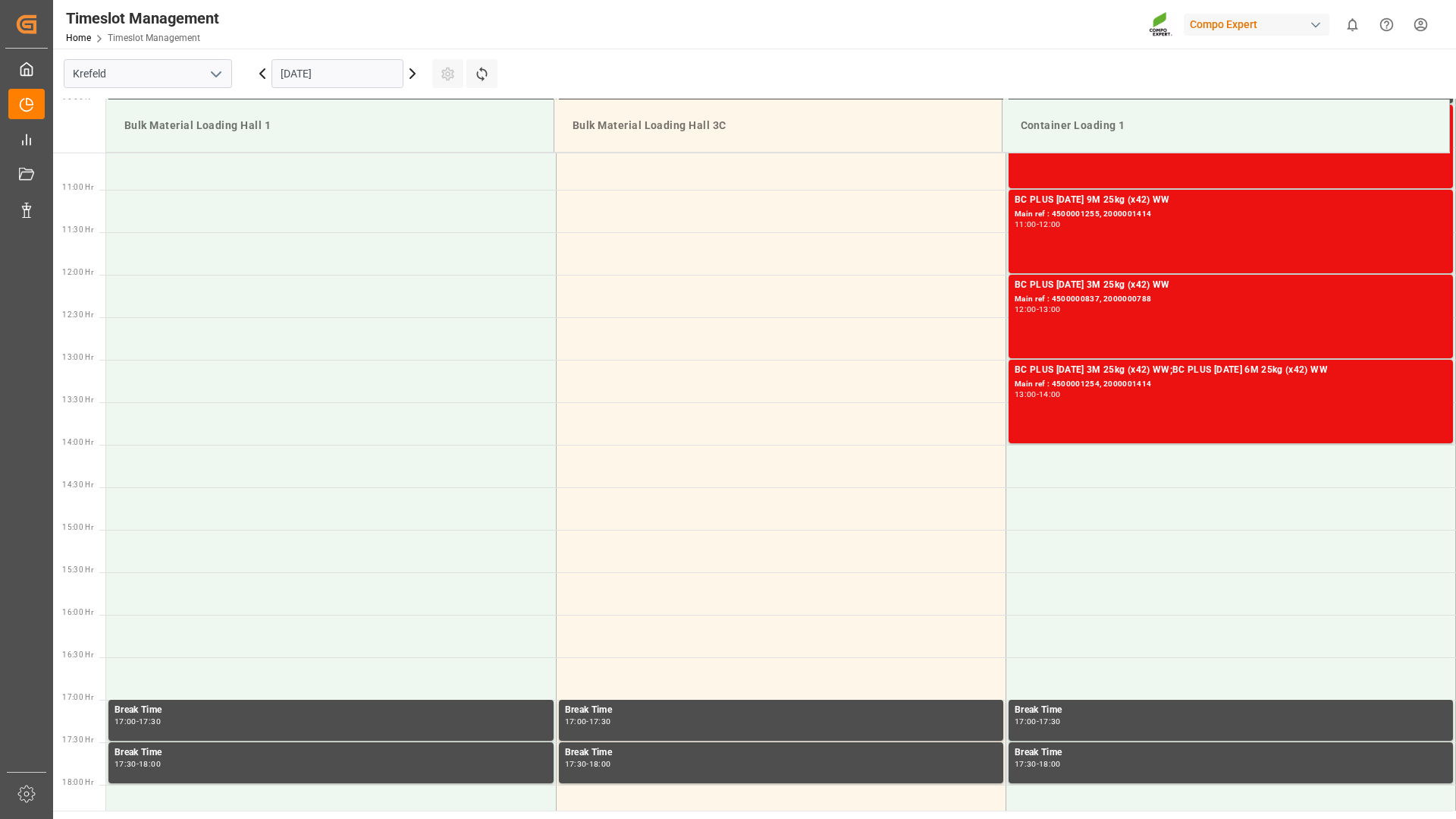
click at [411, 73] on icon at bounding box center [412, 73] width 18 height 18
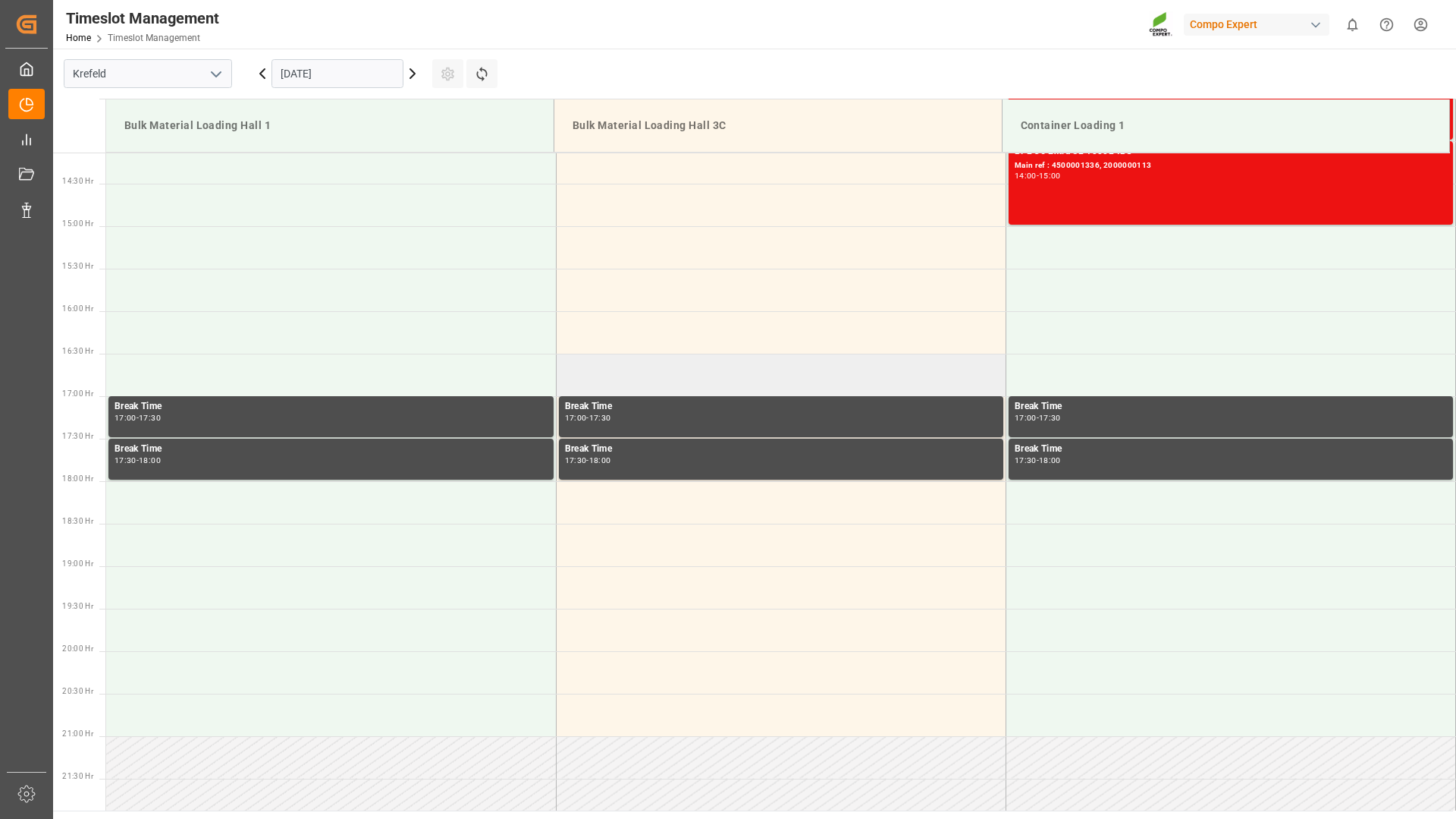
scroll to position [1050, 0]
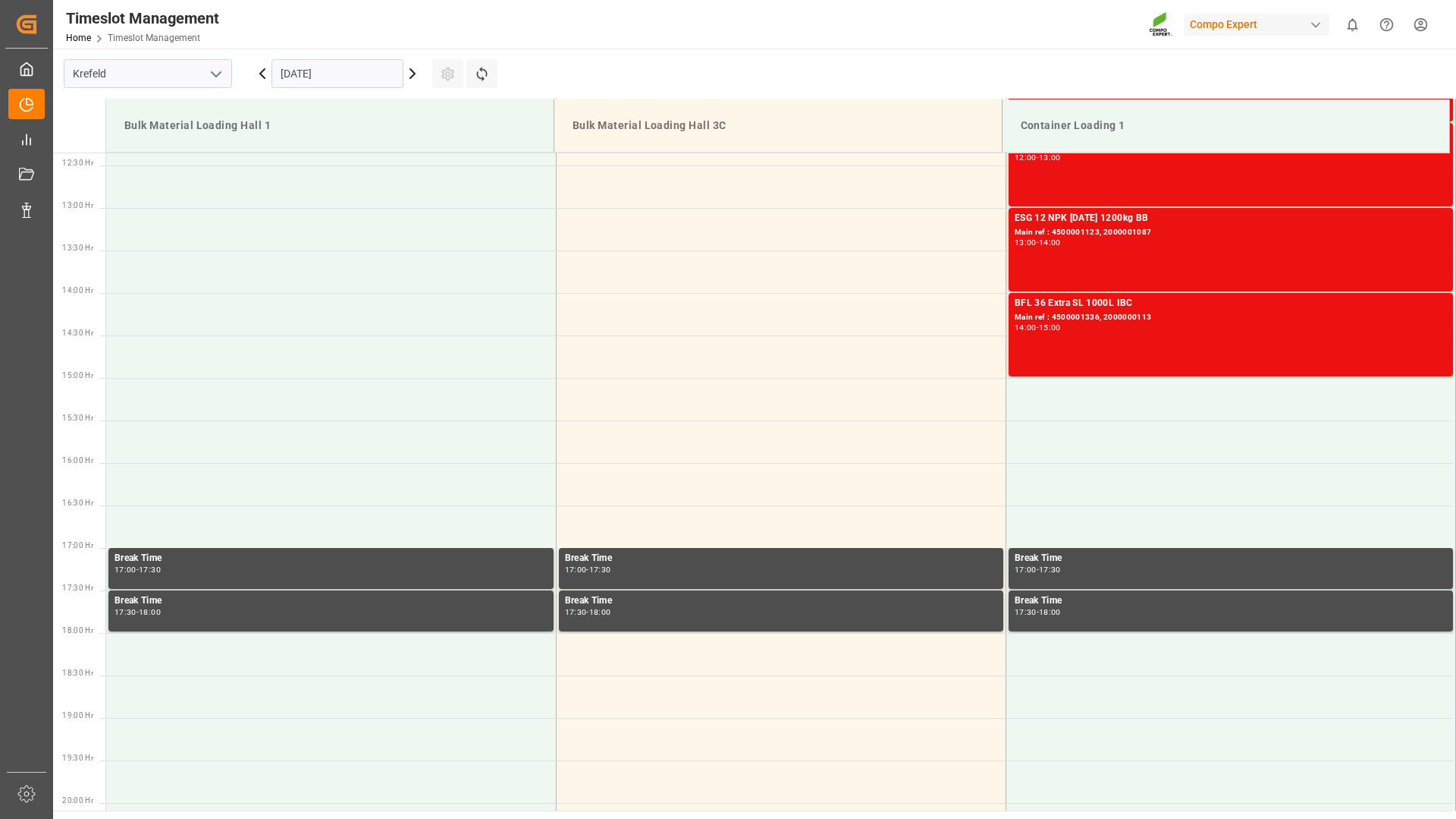
click at [262, 69] on icon at bounding box center [262, 73] width 18 height 18
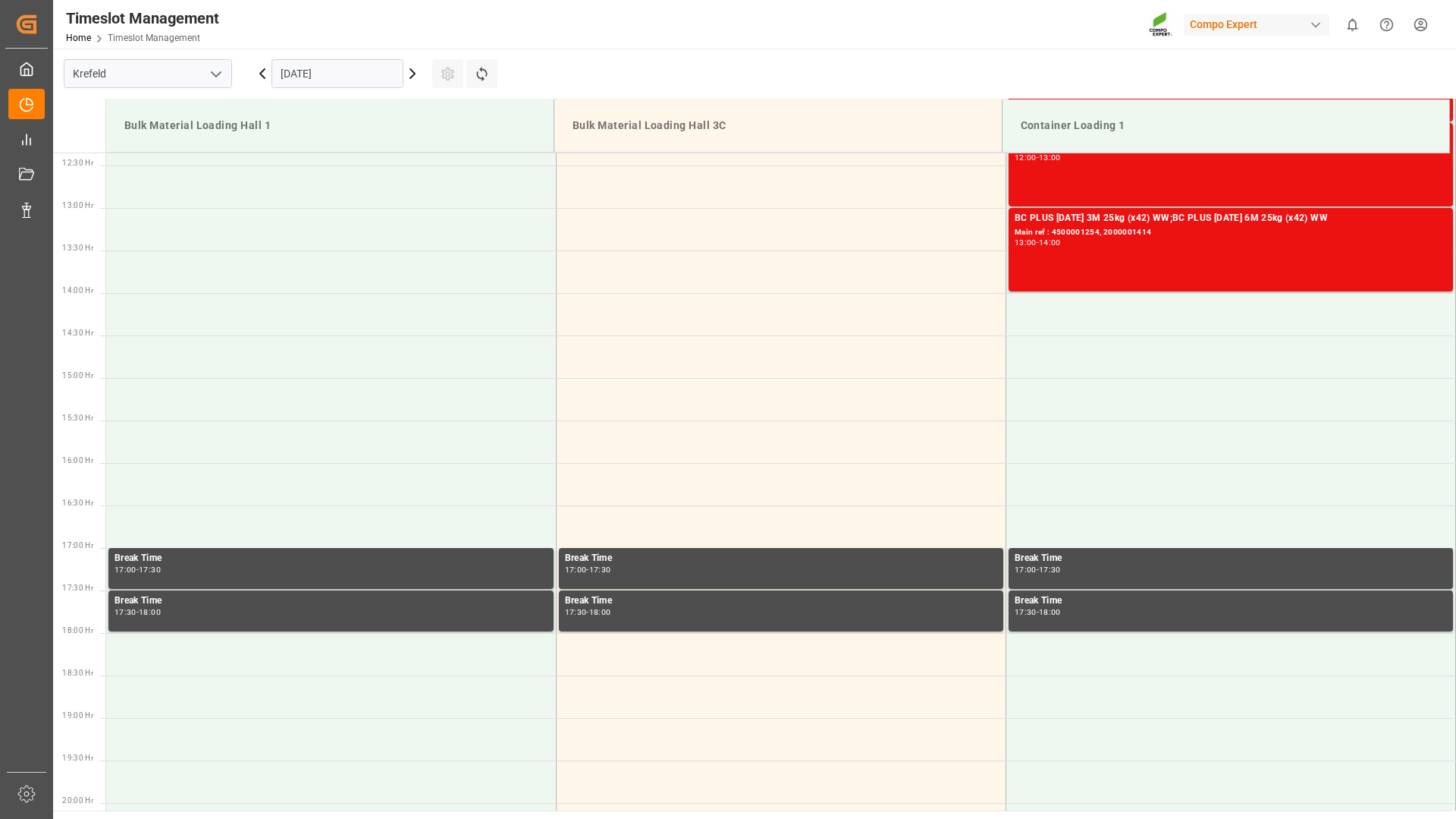
click at [262, 69] on icon at bounding box center [262, 73] width 18 height 18
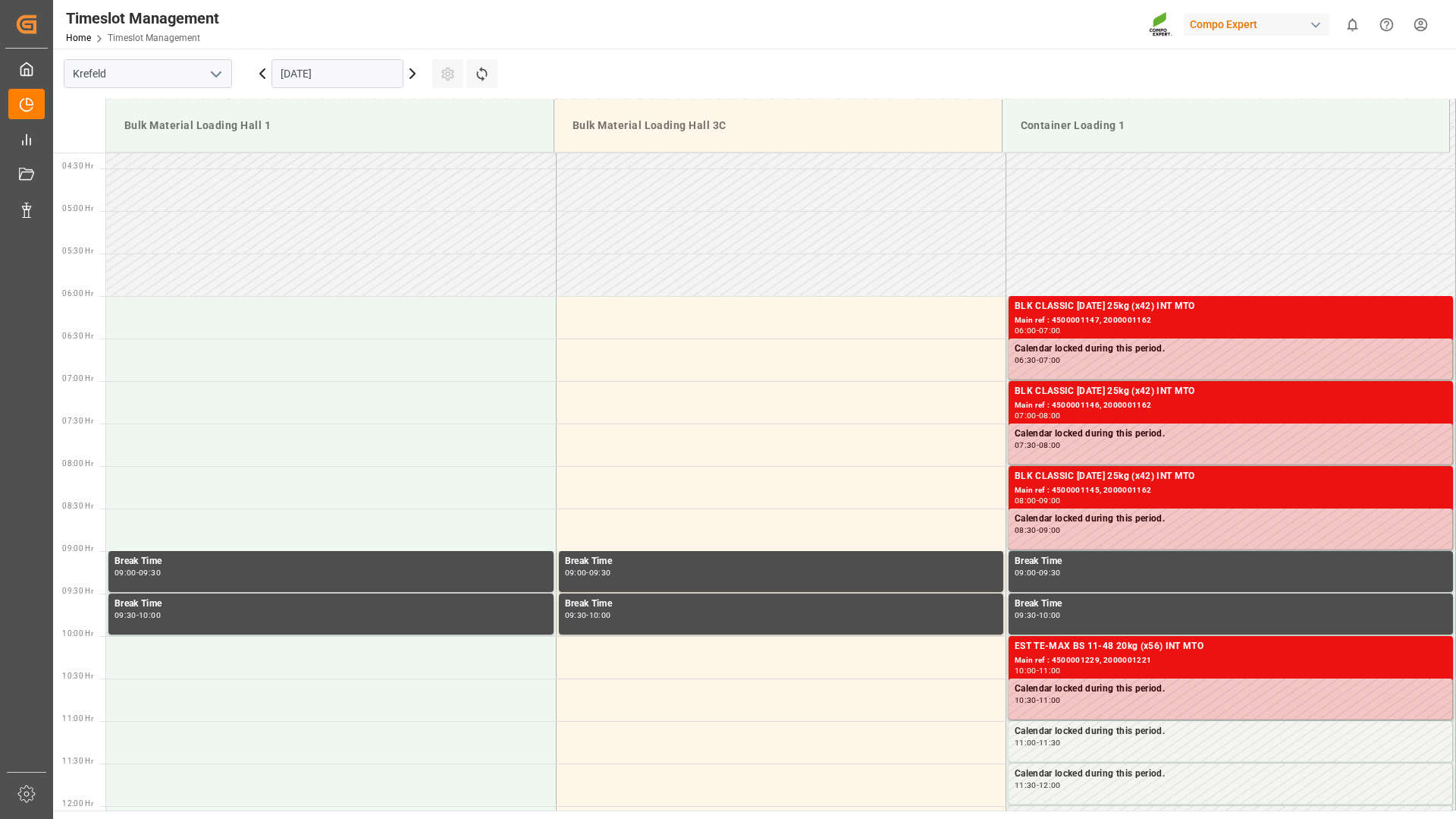
scroll to position [291, 0]
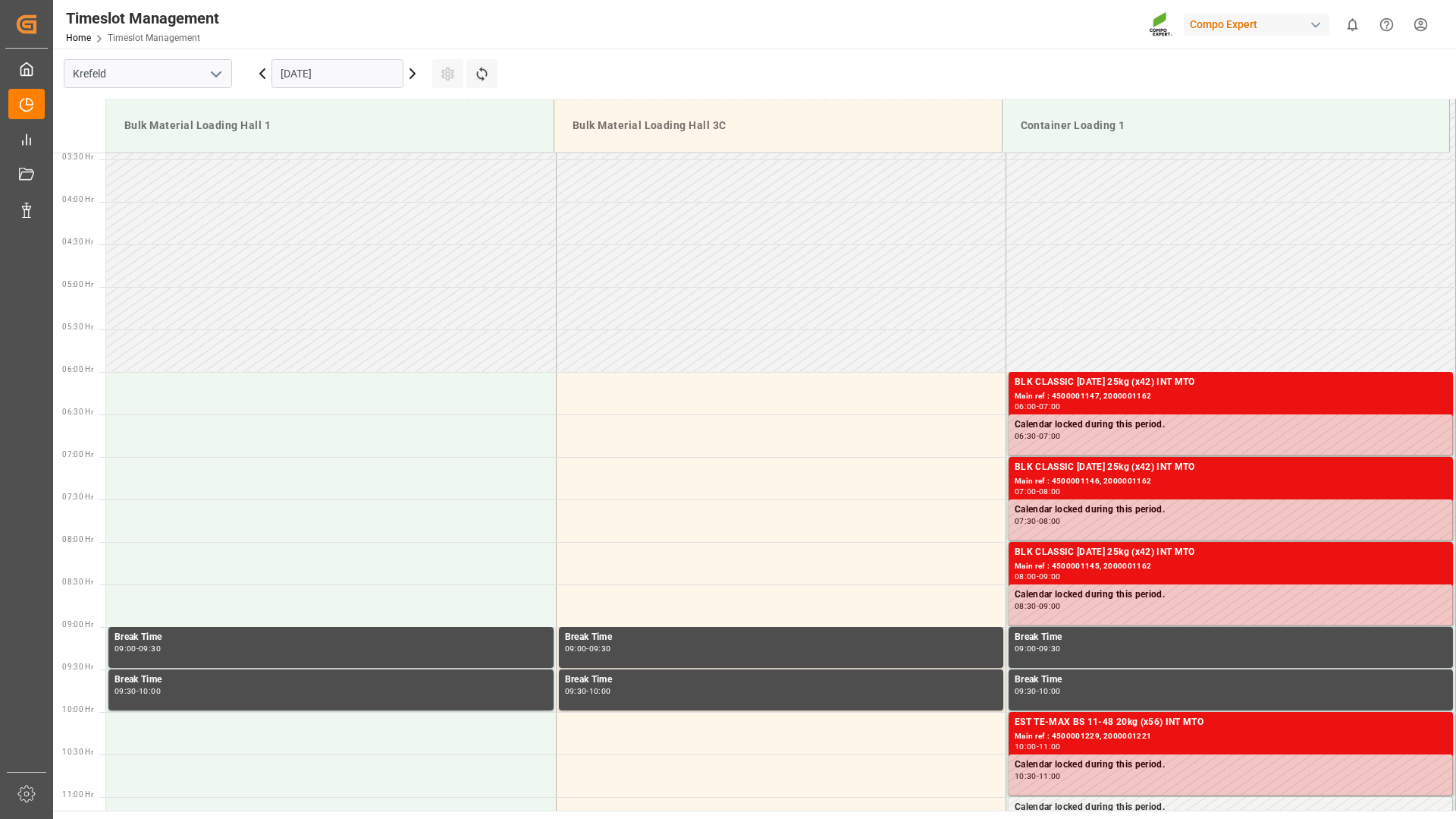
click at [264, 77] on icon at bounding box center [262, 73] width 5 height 9
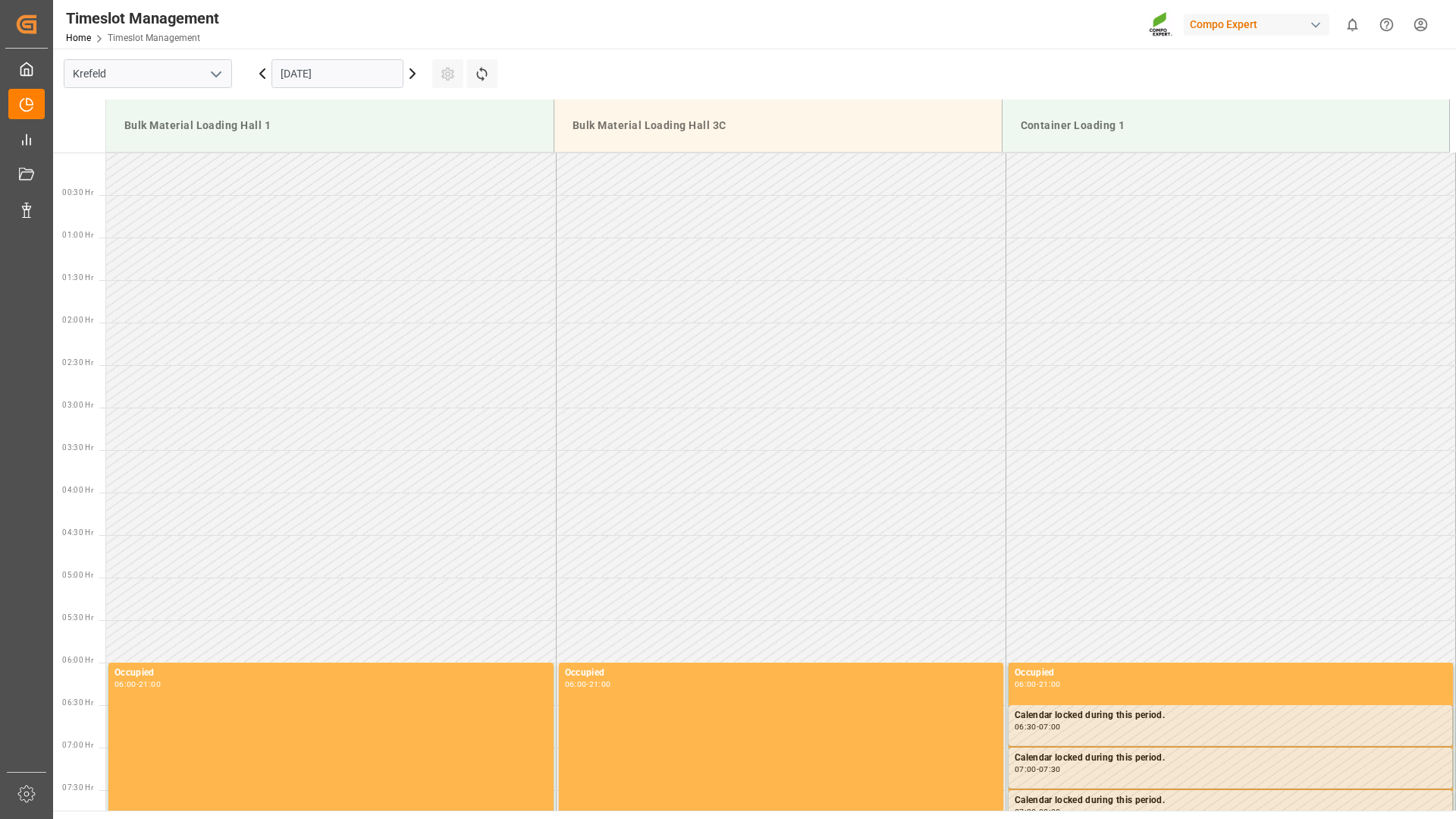
scroll to position [670, 0]
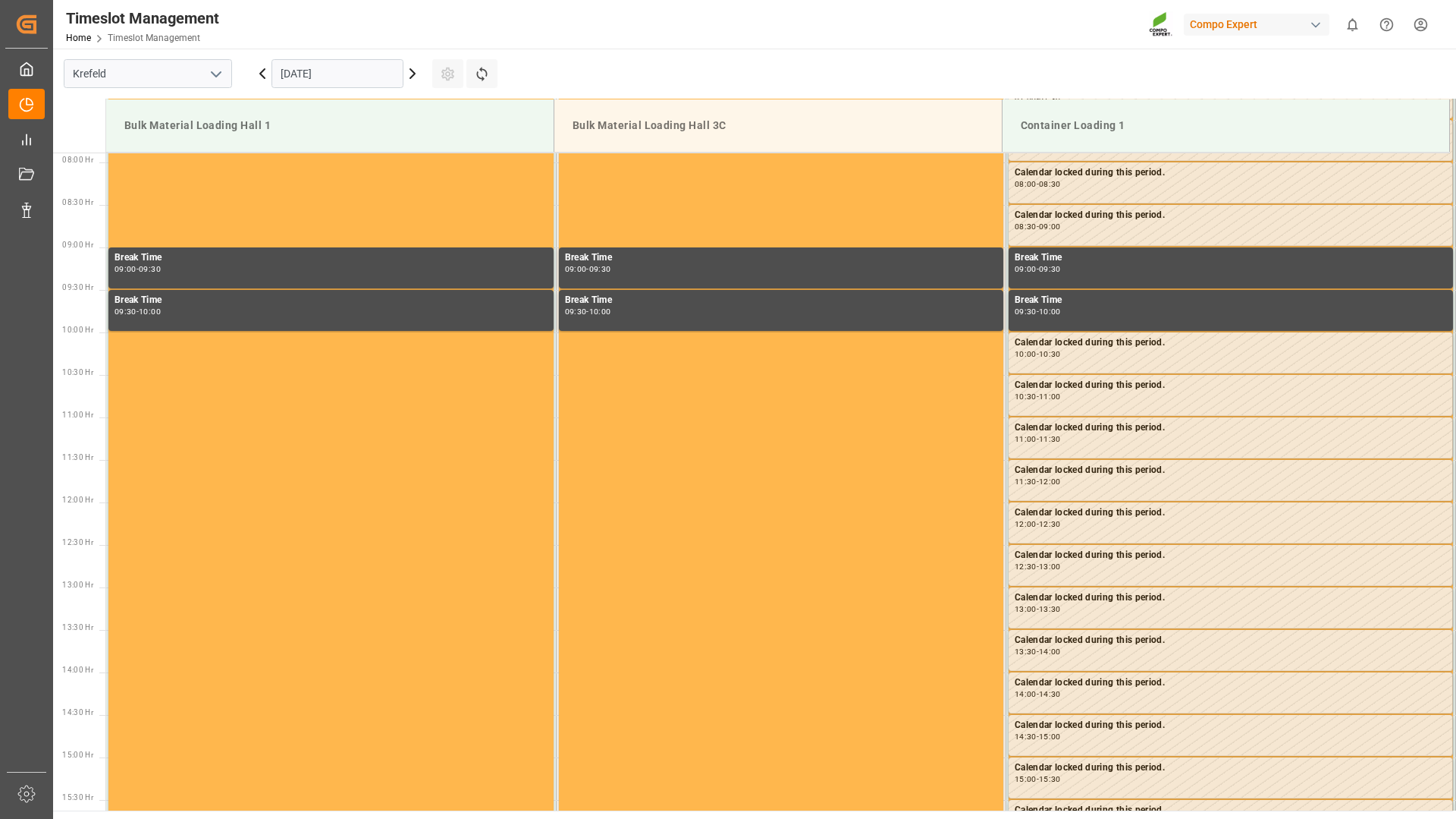
click at [408, 75] on icon at bounding box center [412, 73] width 18 height 18
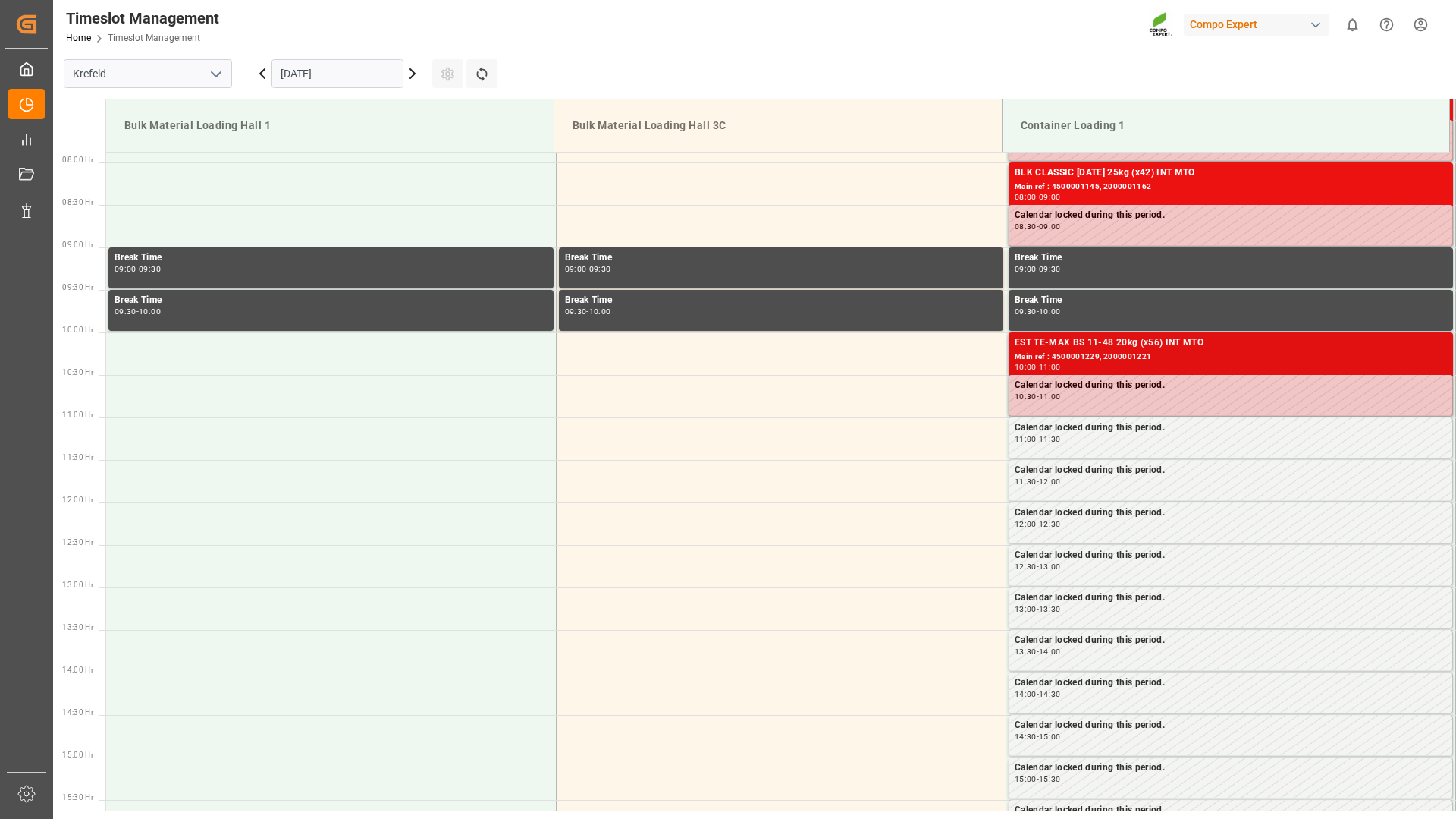
scroll to position [746, 0]
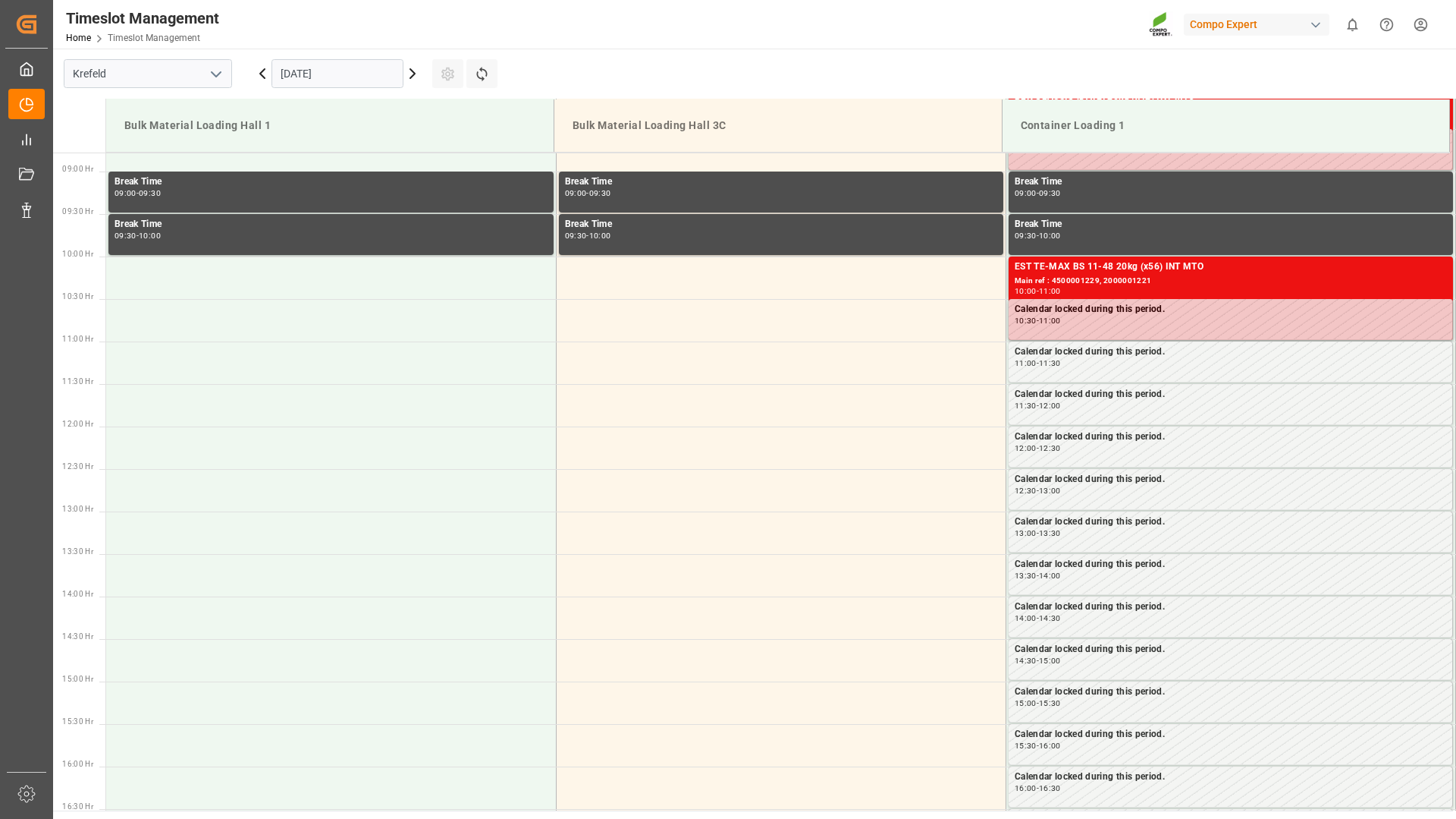
click at [414, 78] on icon at bounding box center [412, 73] width 18 height 18
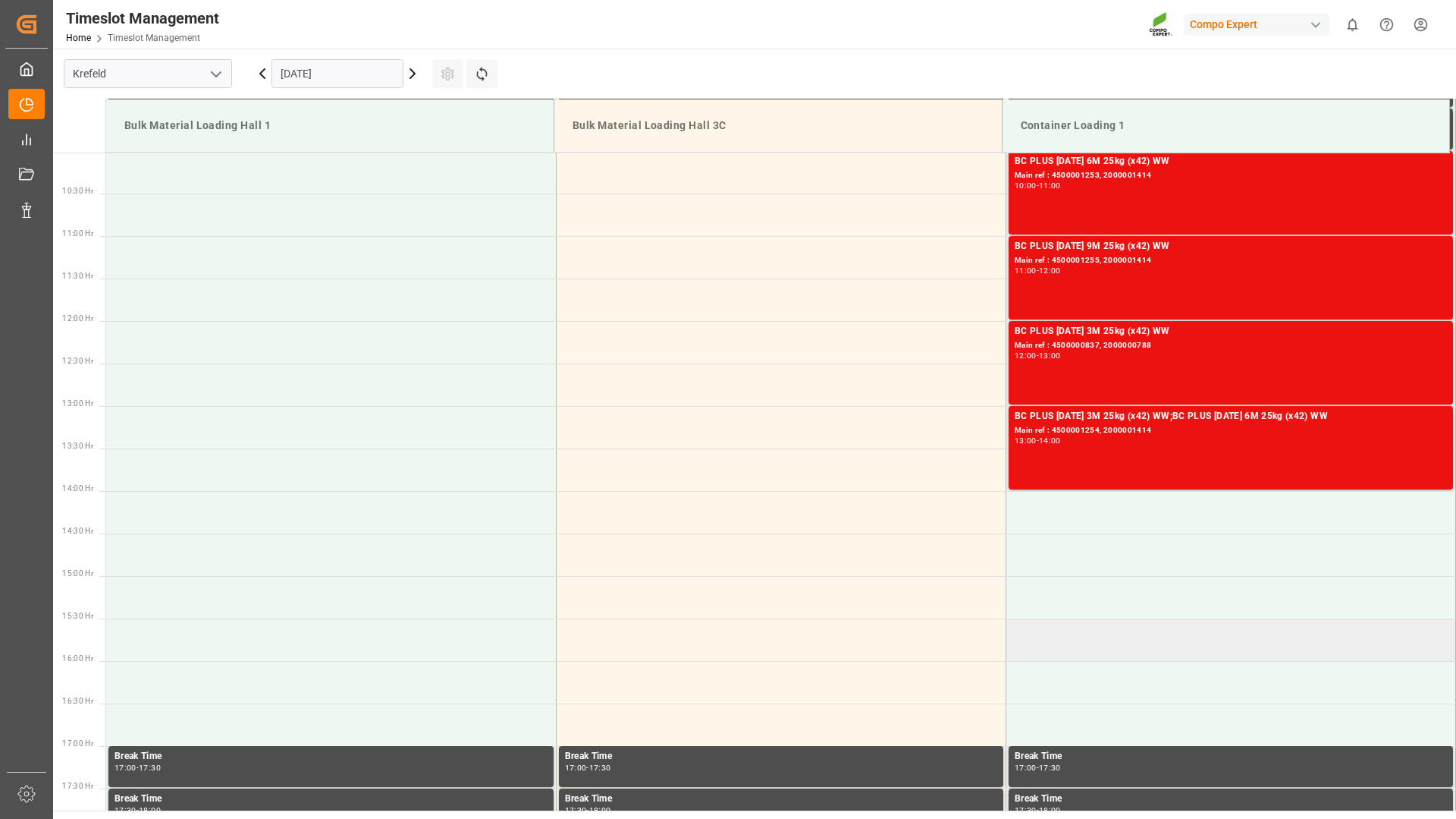
scroll to position [1155, 0]
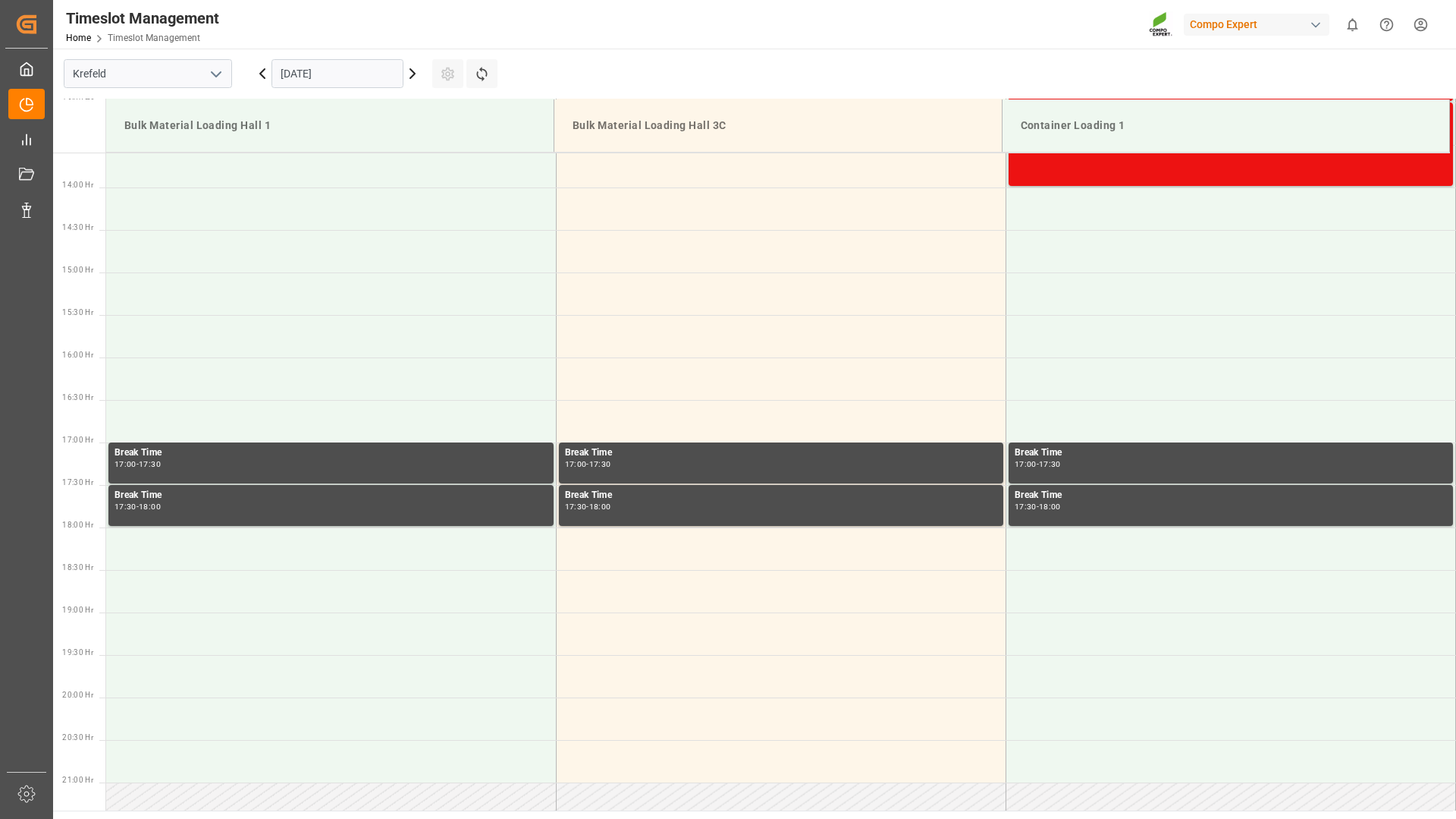
click at [411, 77] on icon at bounding box center [412, 73] width 5 height 9
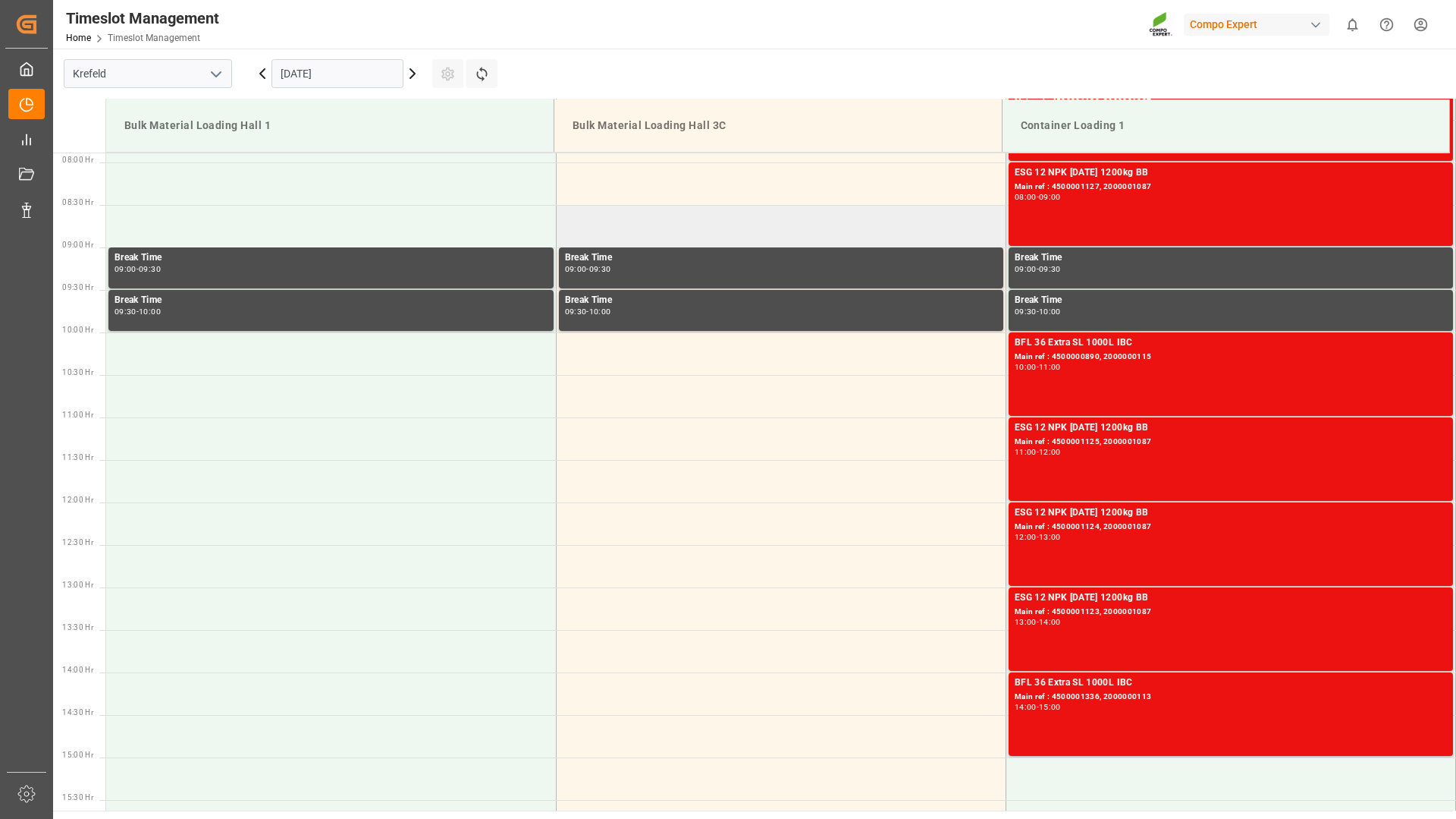
scroll to position [898, 0]
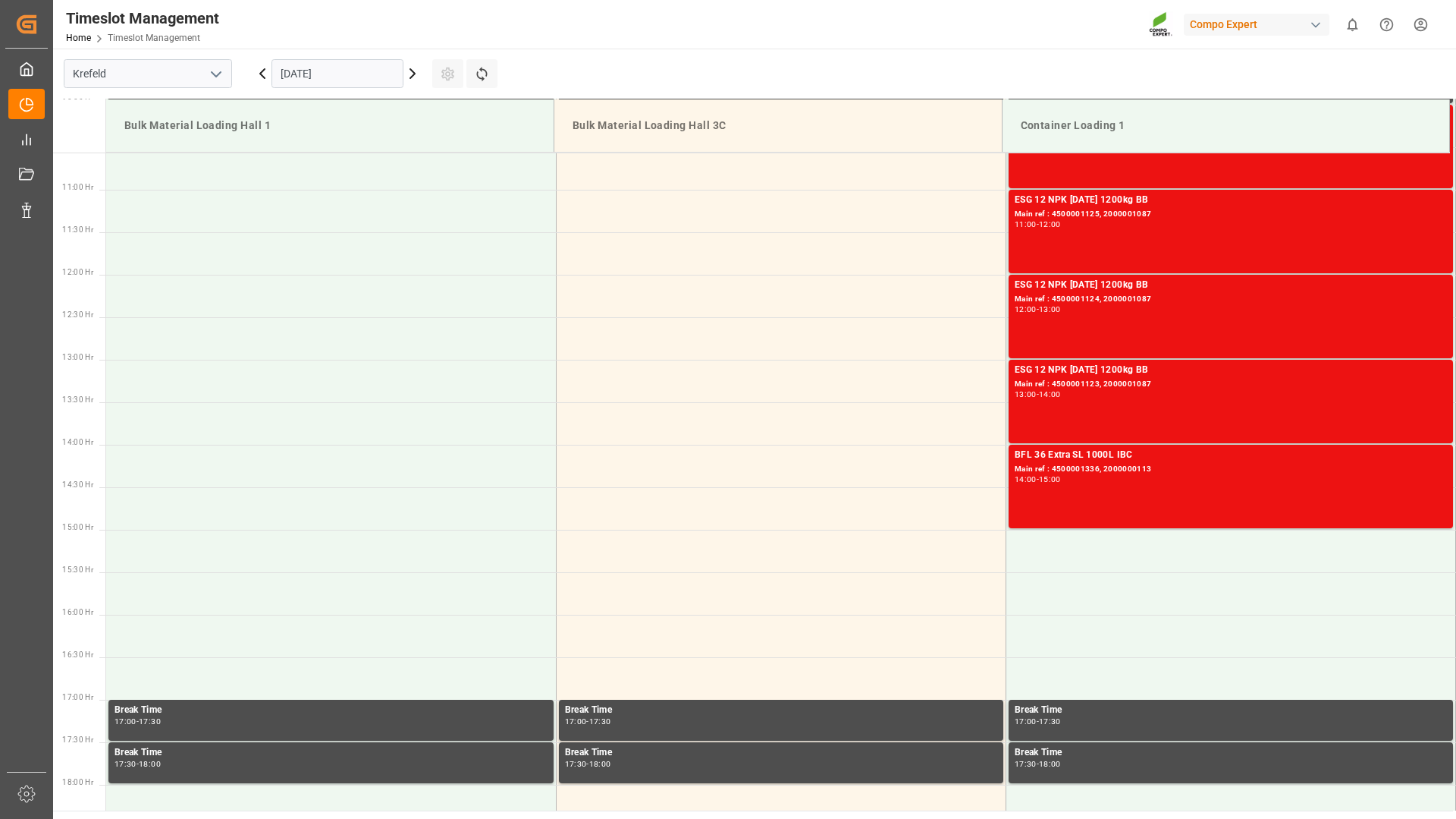
drag, startPoint x: 410, startPoint y: 78, endPoint x: 410, endPoint y: 87, distance: 9.0
click at [410, 78] on icon at bounding box center [412, 73] width 5 height 9
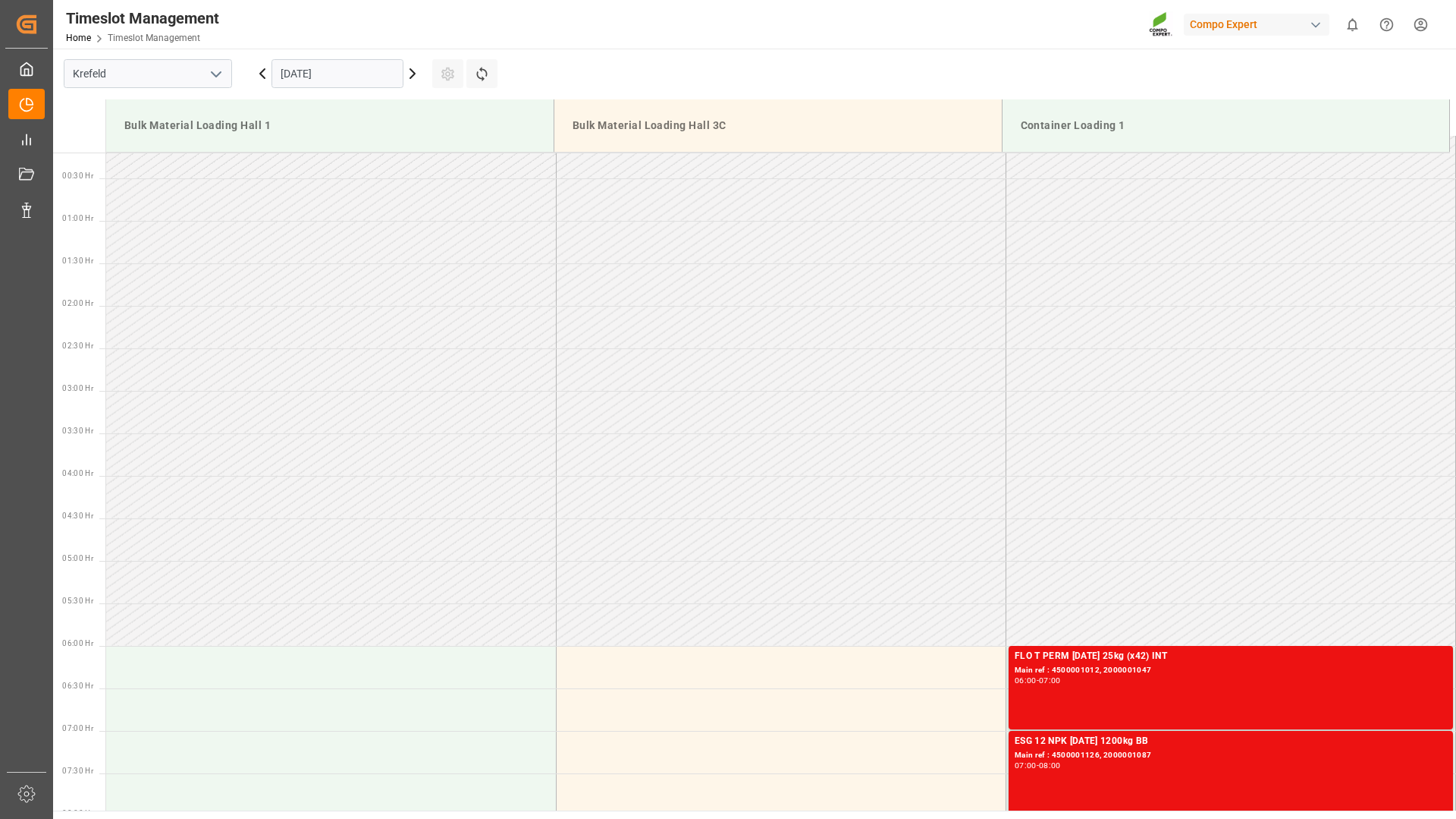
scroll to position [0, 0]
